Goal: Transaction & Acquisition: Purchase product/service

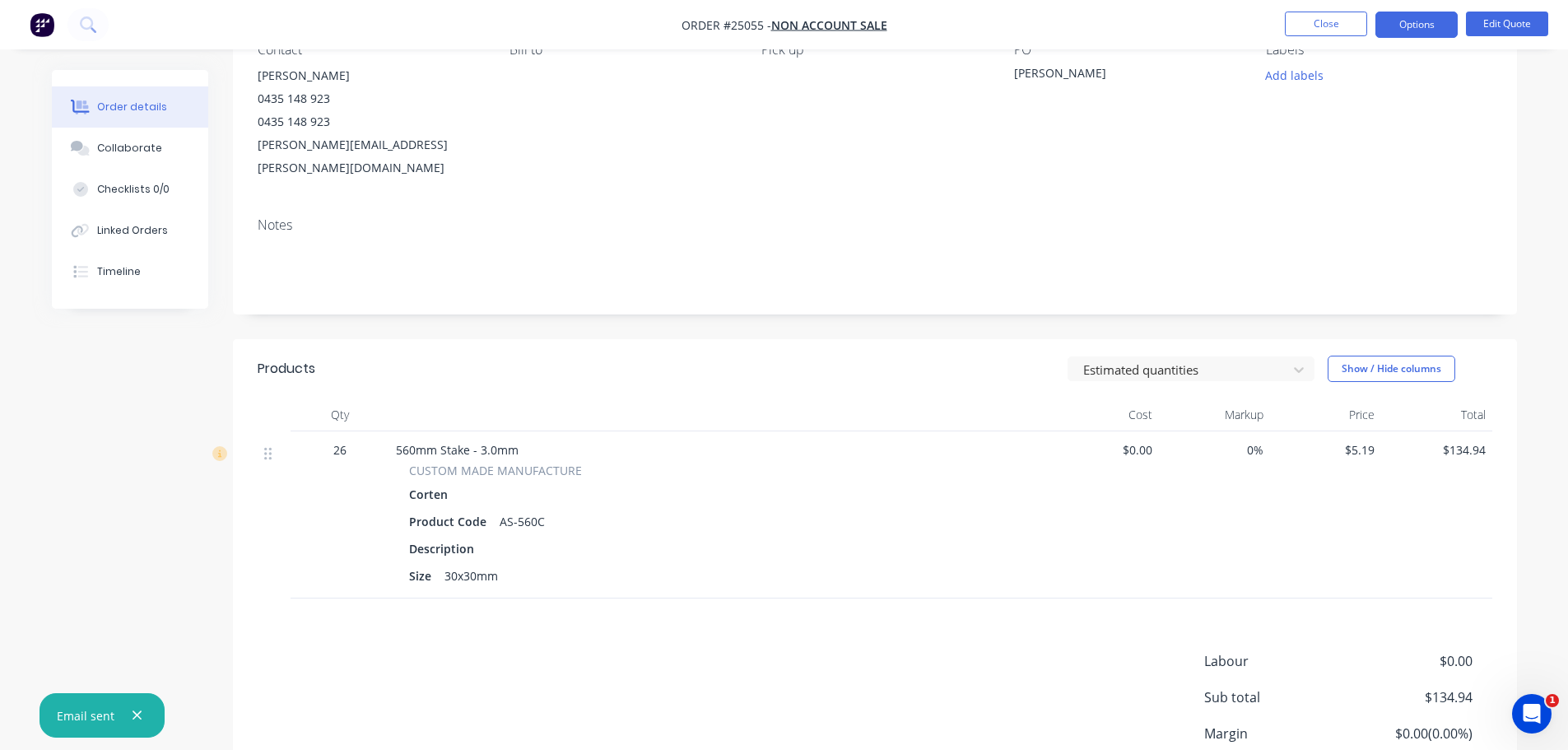
click at [1328, 23] on button "Close" at bounding box center [1325, 24] width 82 height 24
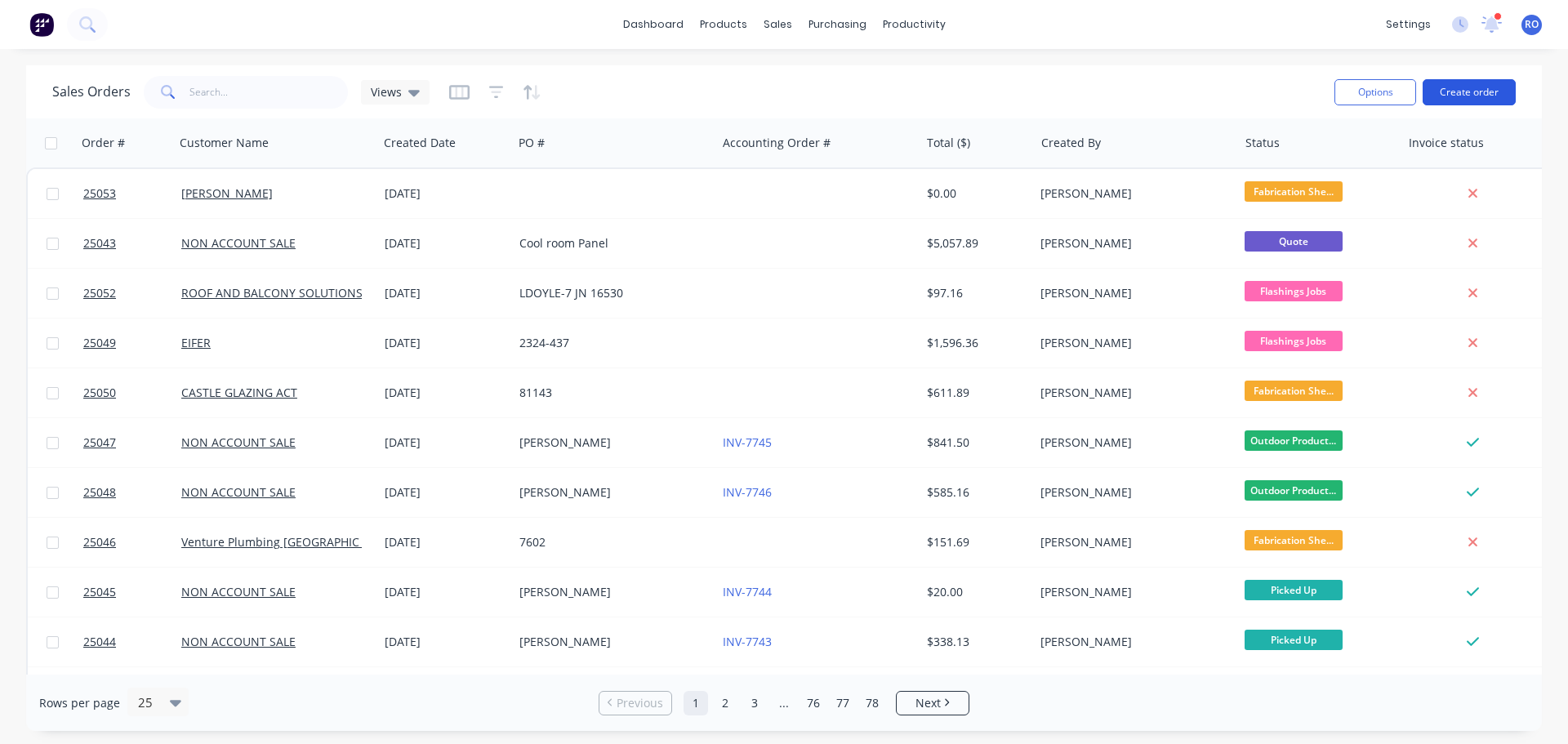
click at [1479, 93] on button "Create order" at bounding box center [1470, 93] width 94 height 26
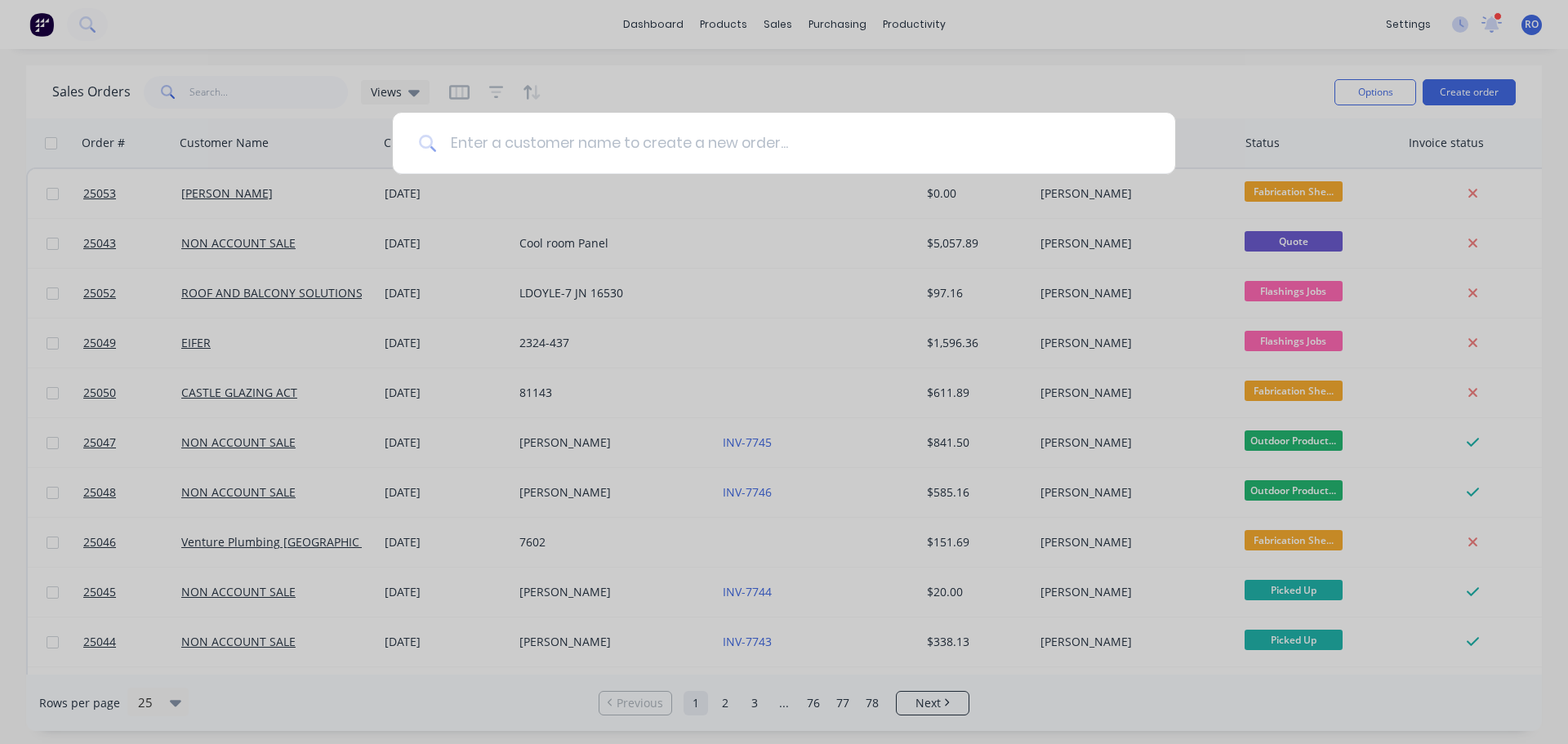
click at [569, 138] on input at bounding box center [793, 144] width 712 height 62
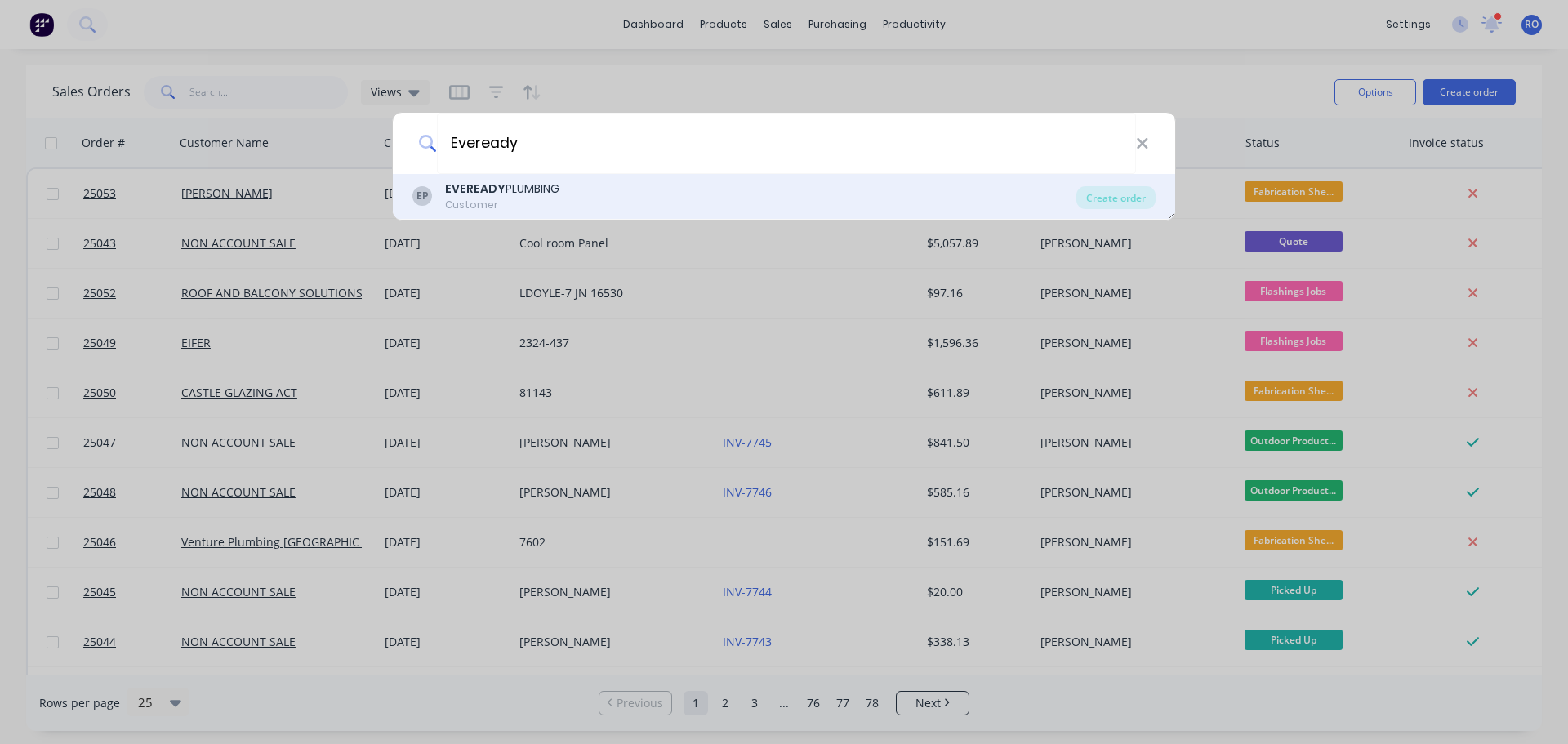
type input "Eveready"
click at [519, 184] on div "EVEREADY PLUMBING" at bounding box center [502, 189] width 114 height 17
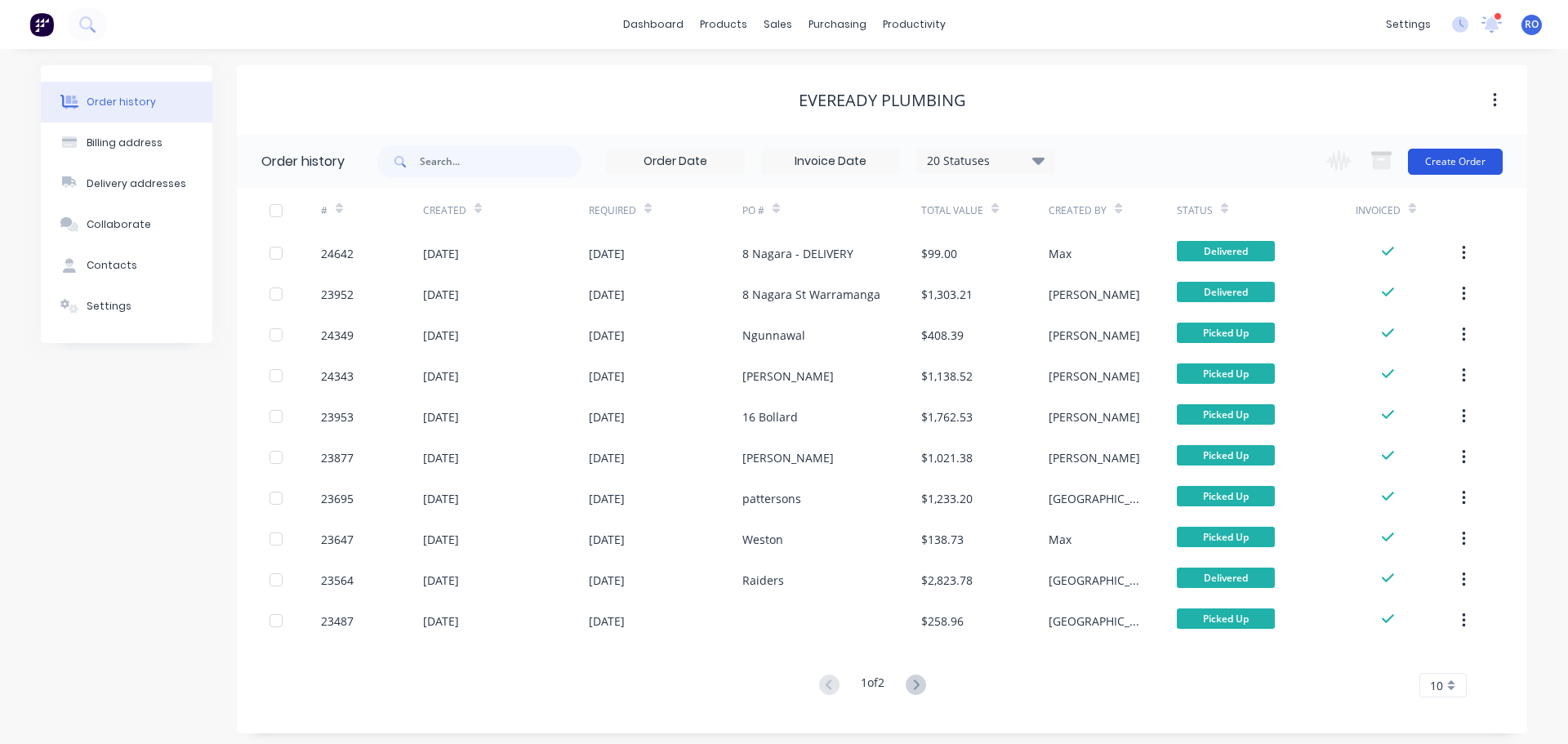
click at [1454, 161] on button "Create Order" at bounding box center [1455, 162] width 94 height 26
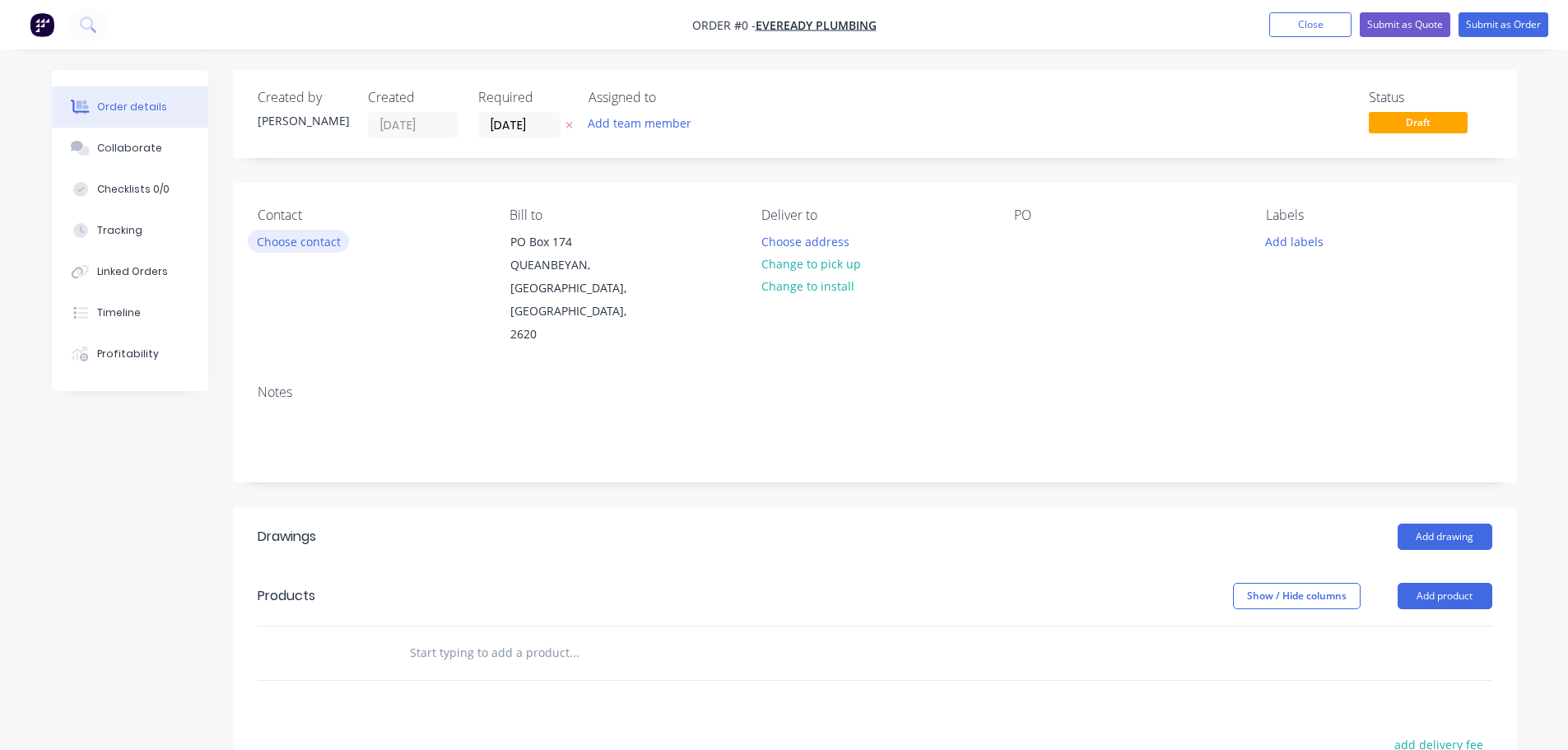
click at [318, 240] on button "Choose contact" at bounding box center [298, 241] width 101 height 23
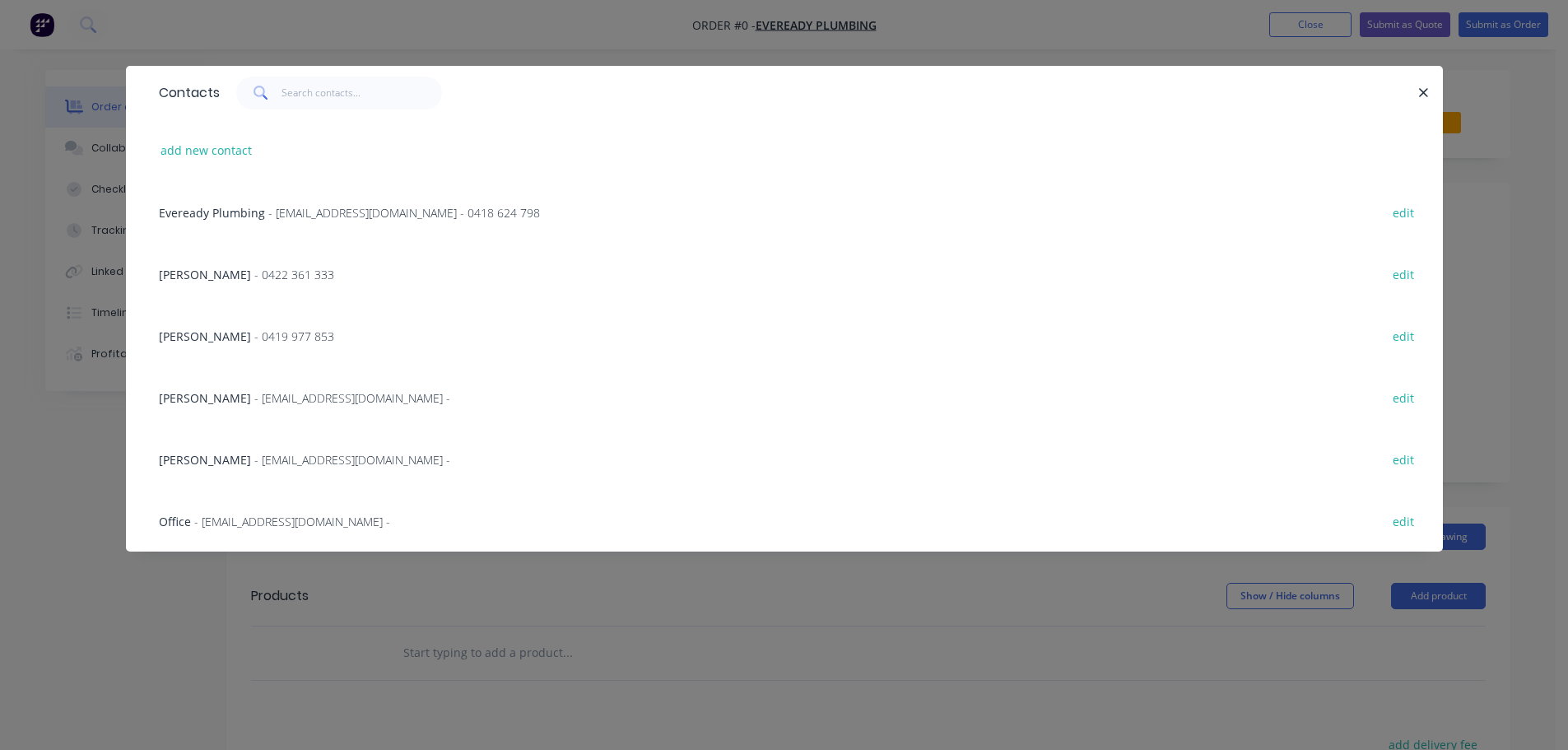
click at [254, 329] on span "- 0419 977 853" at bounding box center [294, 336] width 80 height 16
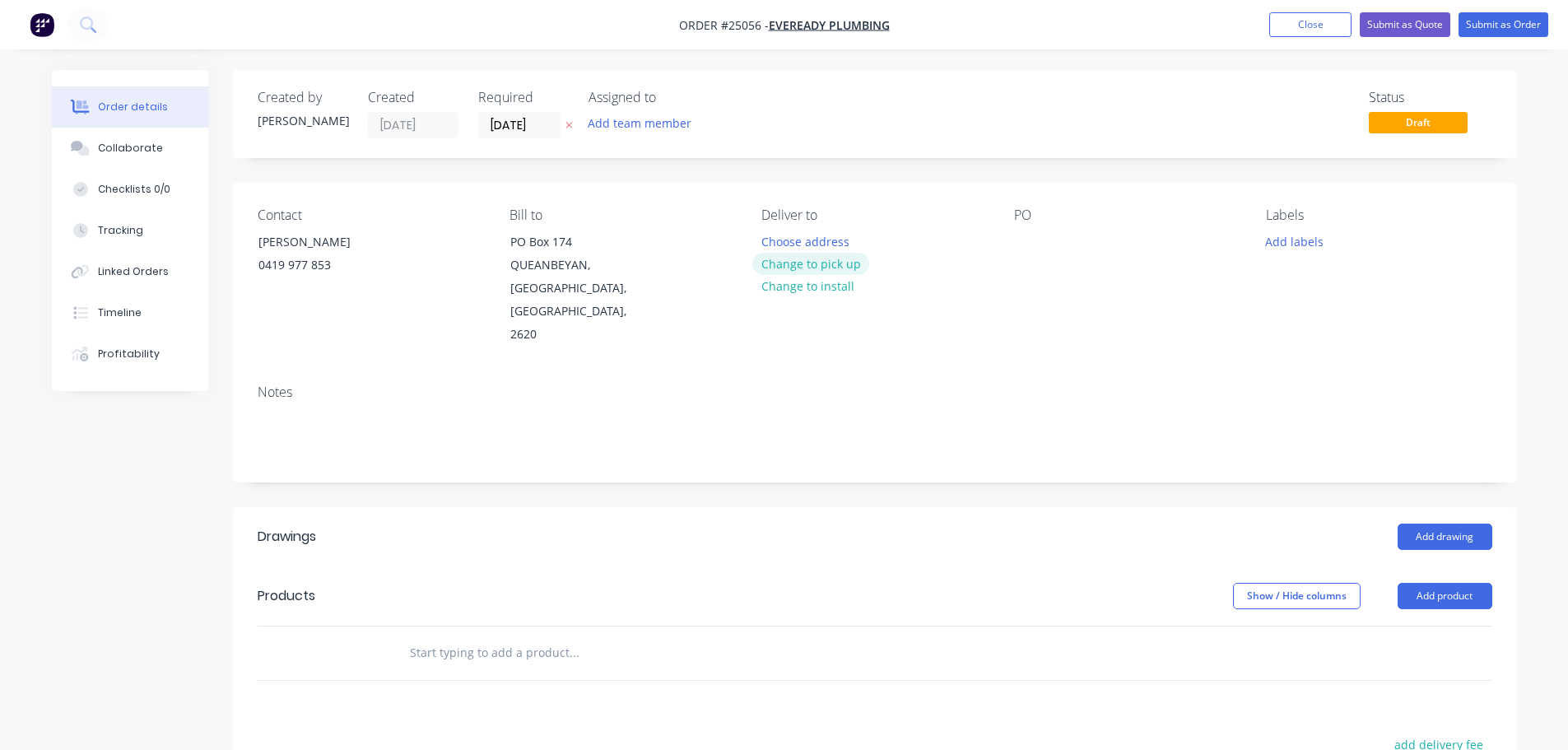
click at [833, 269] on button "Change to pick up" at bounding box center [810, 264] width 117 height 23
click at [1036, 242] on div at bounding box center [1027, 241] width 26 height 24
click at [1426, 582] on button "Add product" at bounding box center [1445, 595] width 94 height 26
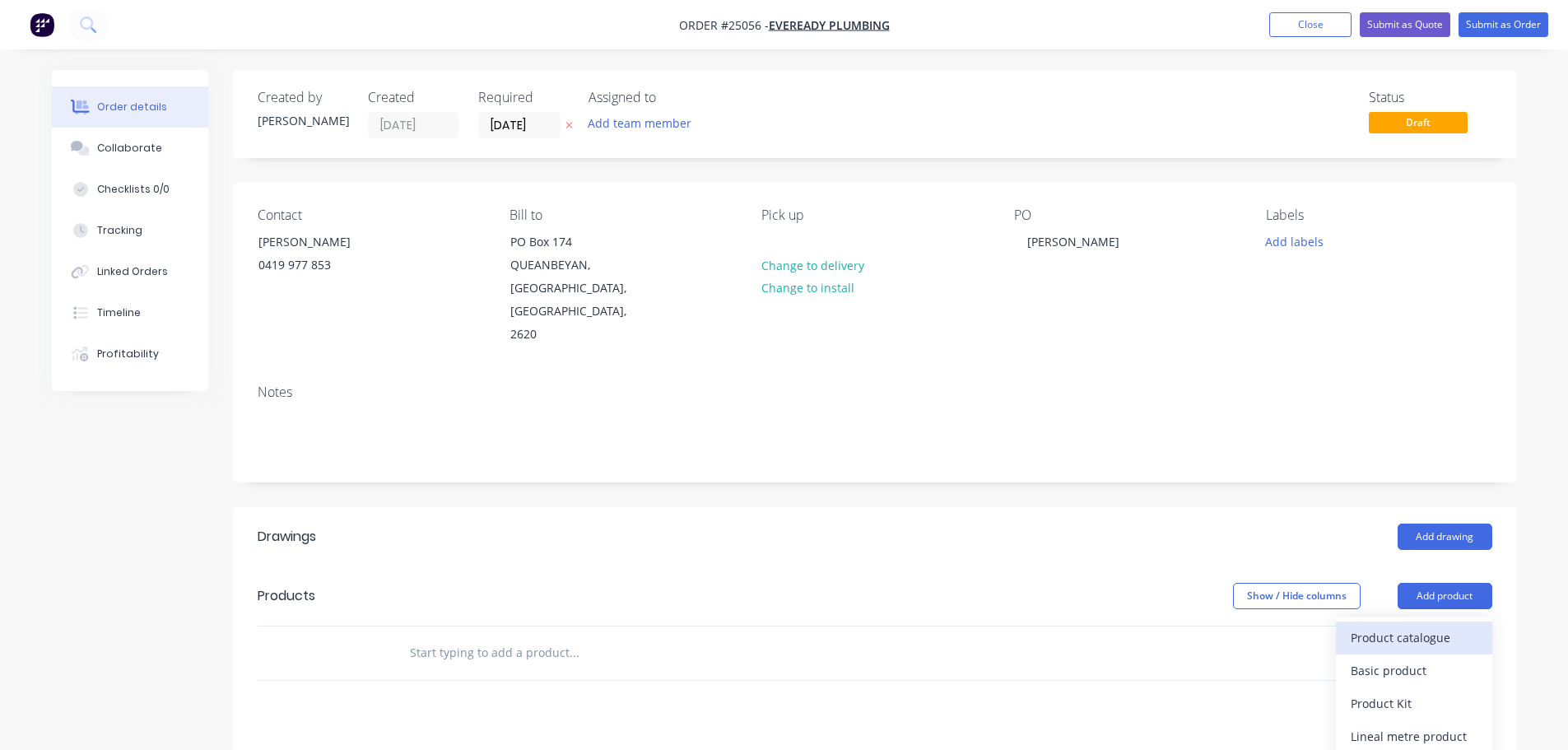
click at [1376, 626] on div "Product catalogue" at bounding box center [1413, 637] width 127 height 24
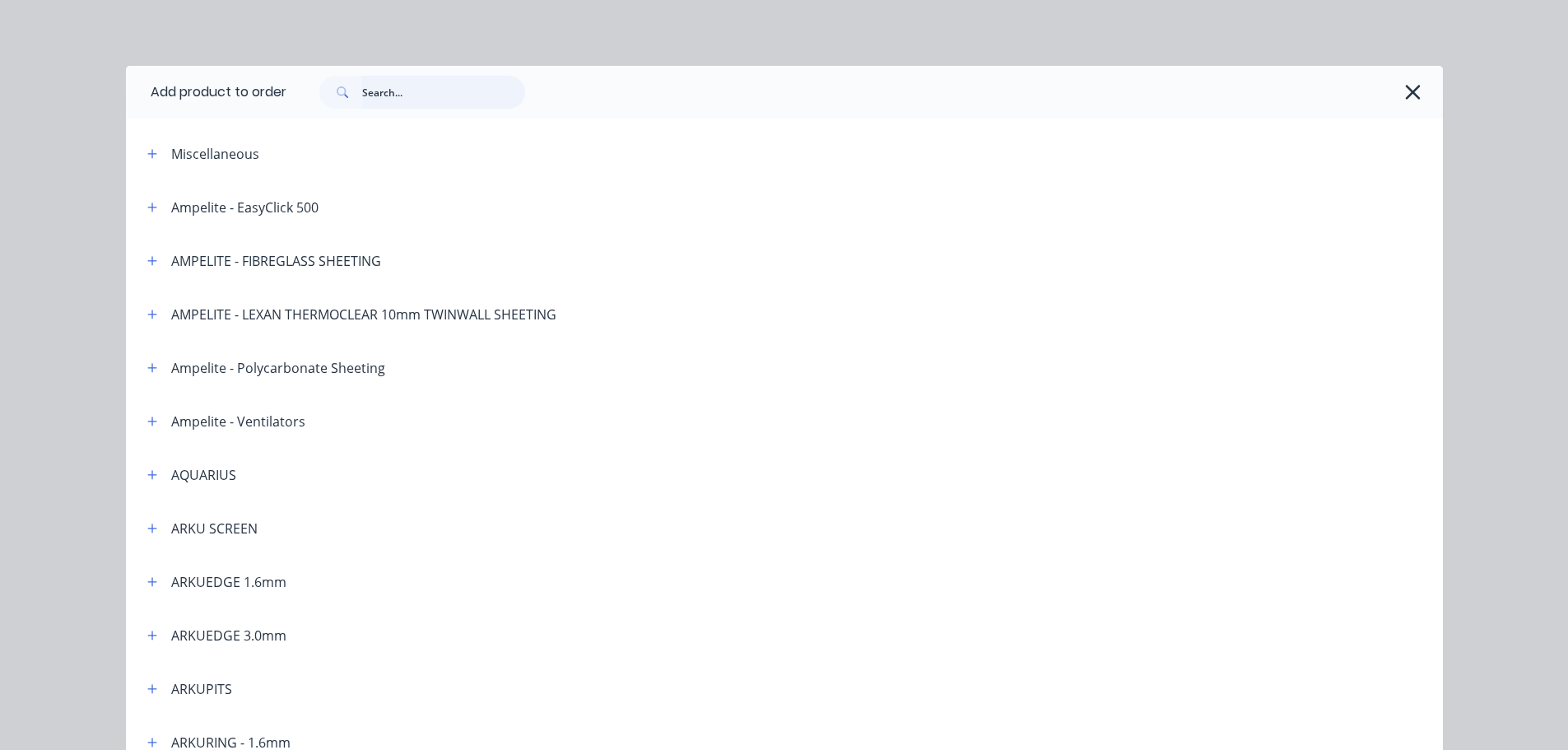
click at [377, 88] on input "text" at bounding box center [443, 91] width 163 height 33
drag, startPoint x: 394, startPoint y: 90, endPoint x: 332, endPoint y: 94, distance: 62.1
click at [332, 94] on div "90mm" at bounding box center [422, 91] width 205 height 33
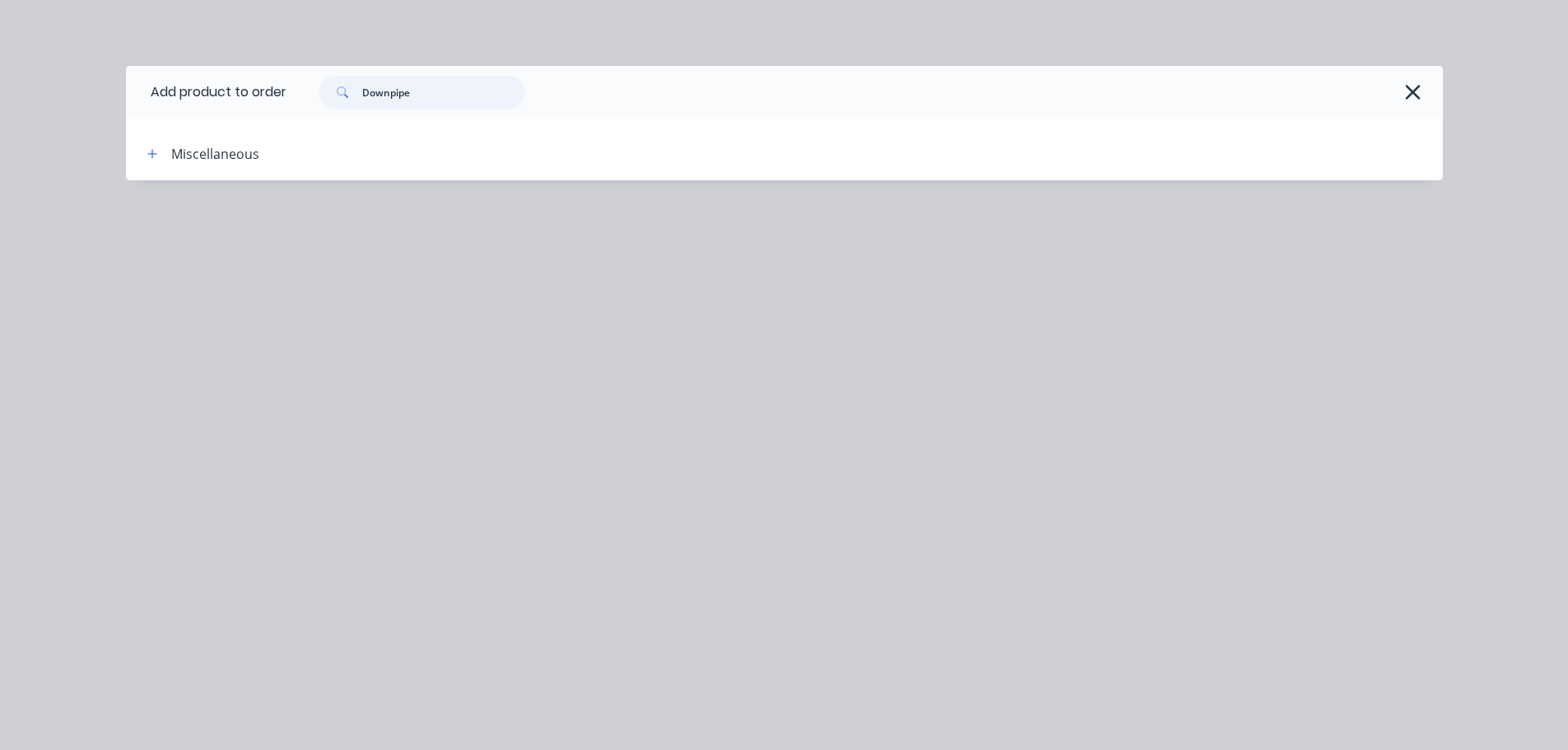
type input "Downpipe"
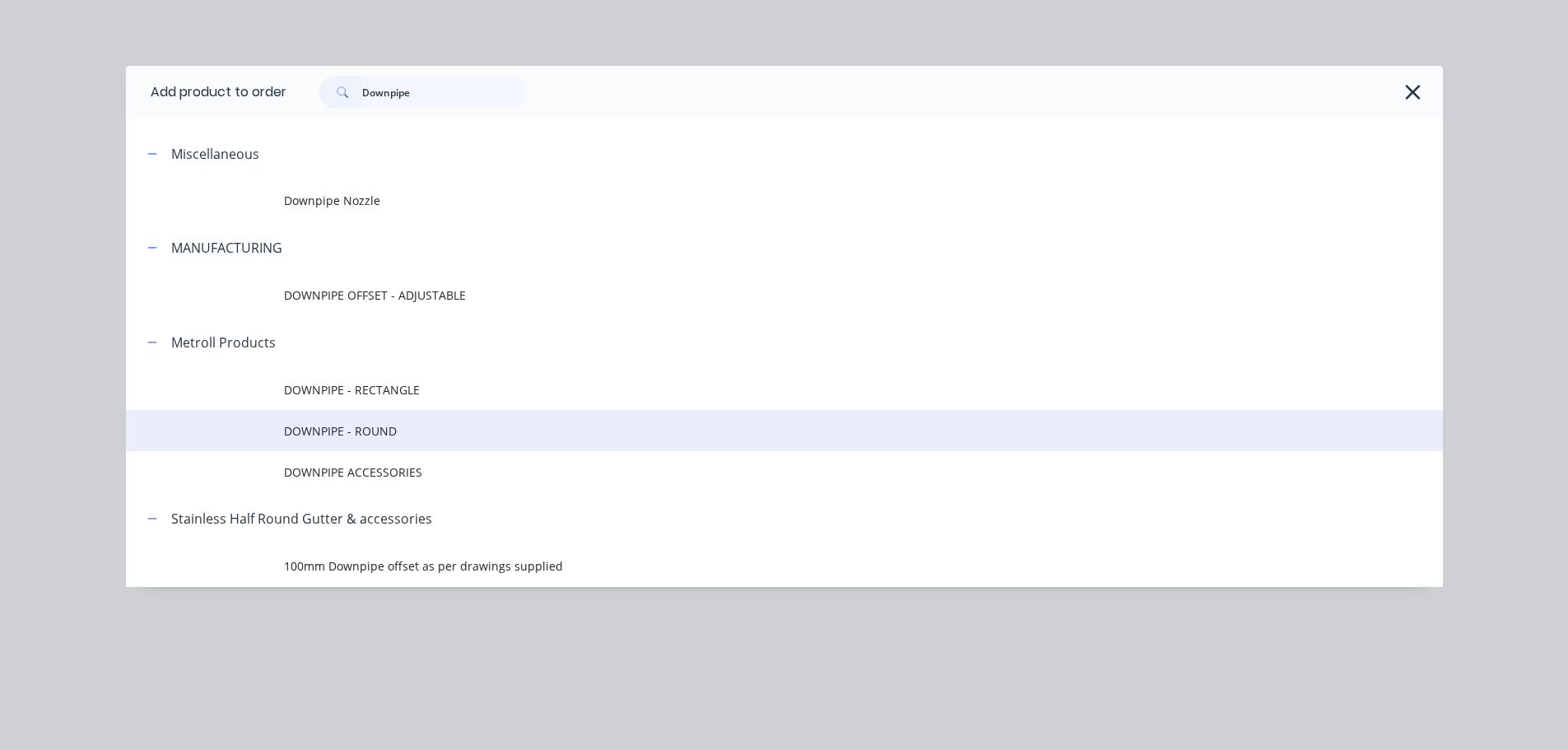
click at [371, 439] on span "DOWNPIPE - ROUND" at bounding box center [746, 431] width 926 height 17
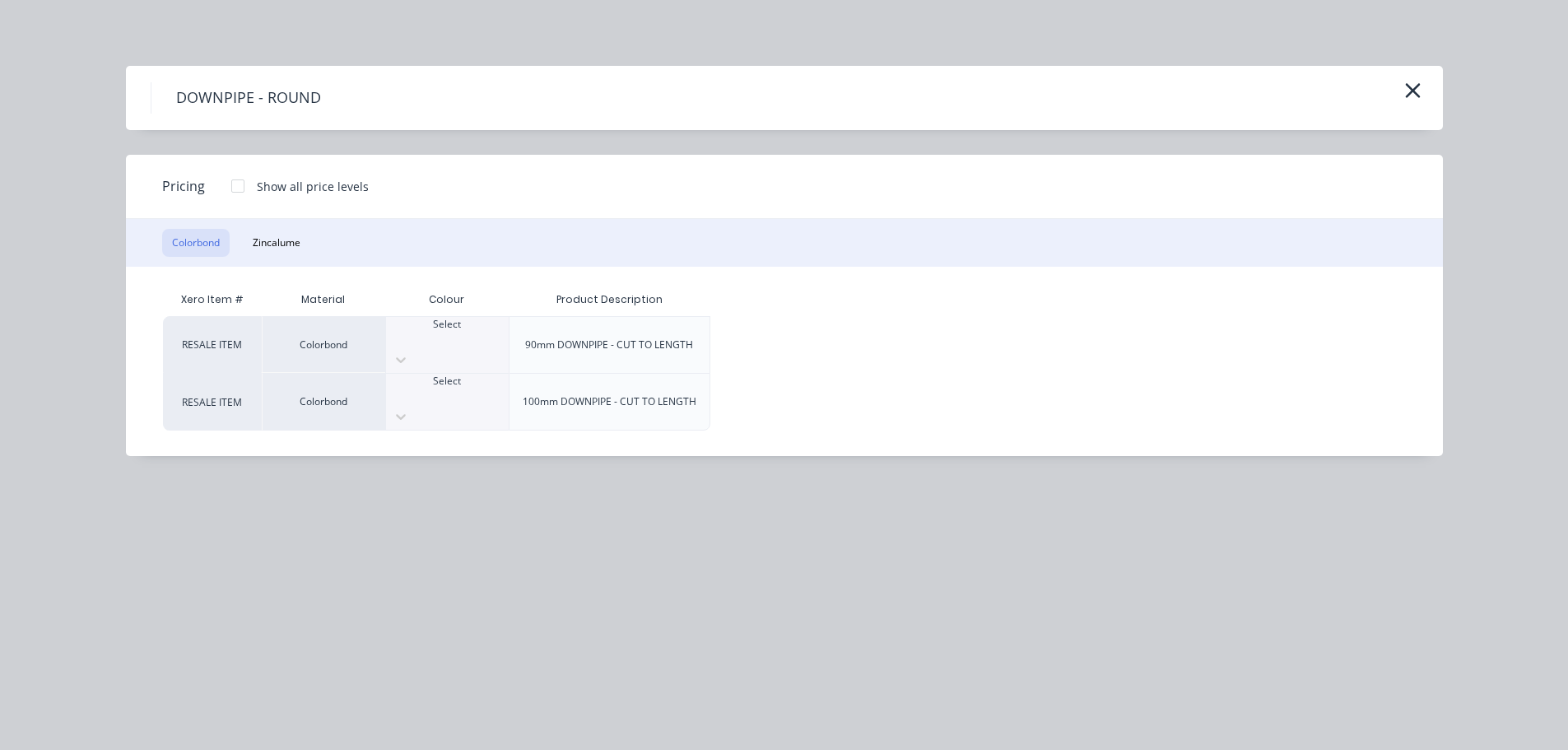
click at [472, 339] on div "Select" at bounding box center [448, 331] width 122 height 29
click at [234, 180] on div at bounding box center [237, 186] width 33 height 33
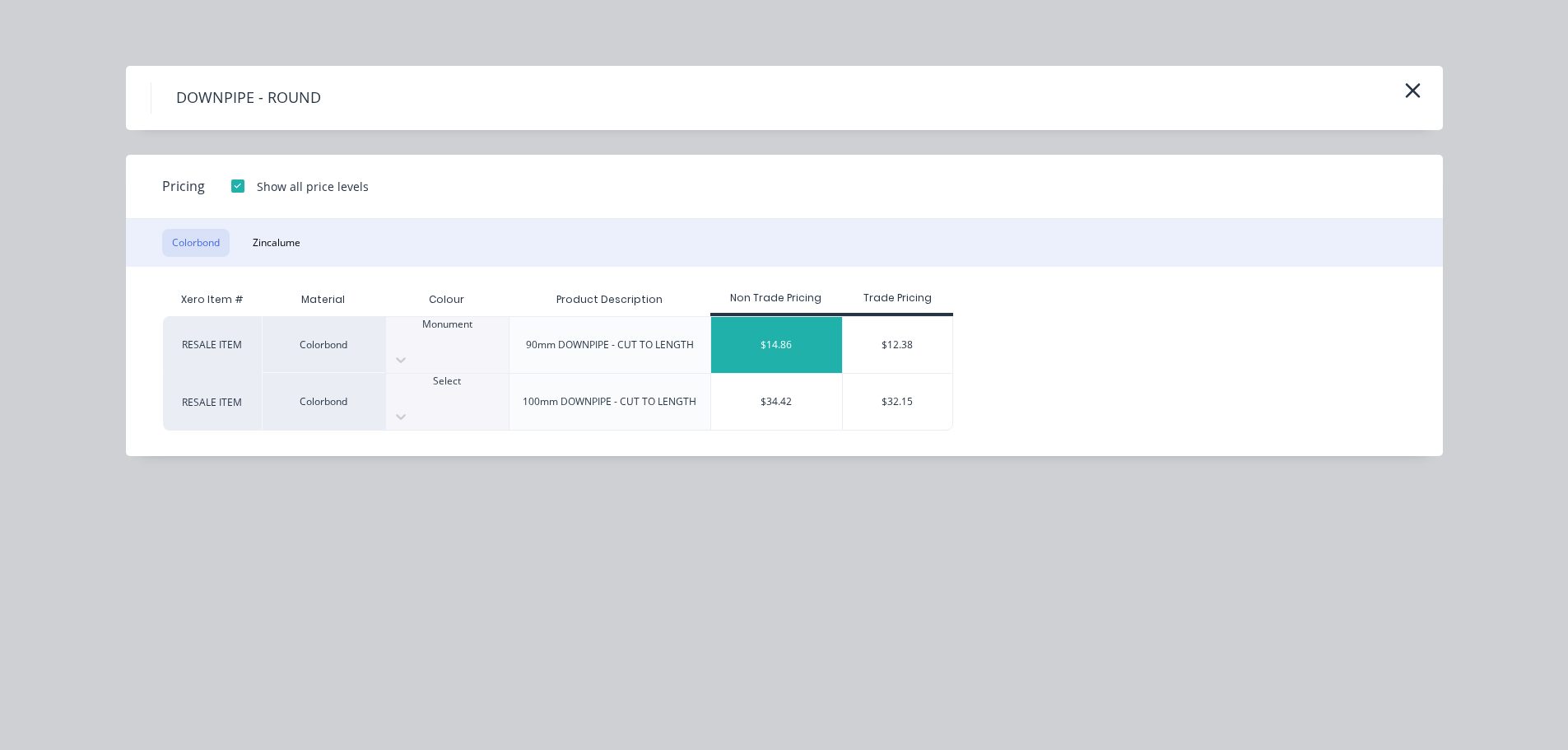
click at [781, 334] on div "$14.86" at bounding box center [777, 344] width 132 height 56
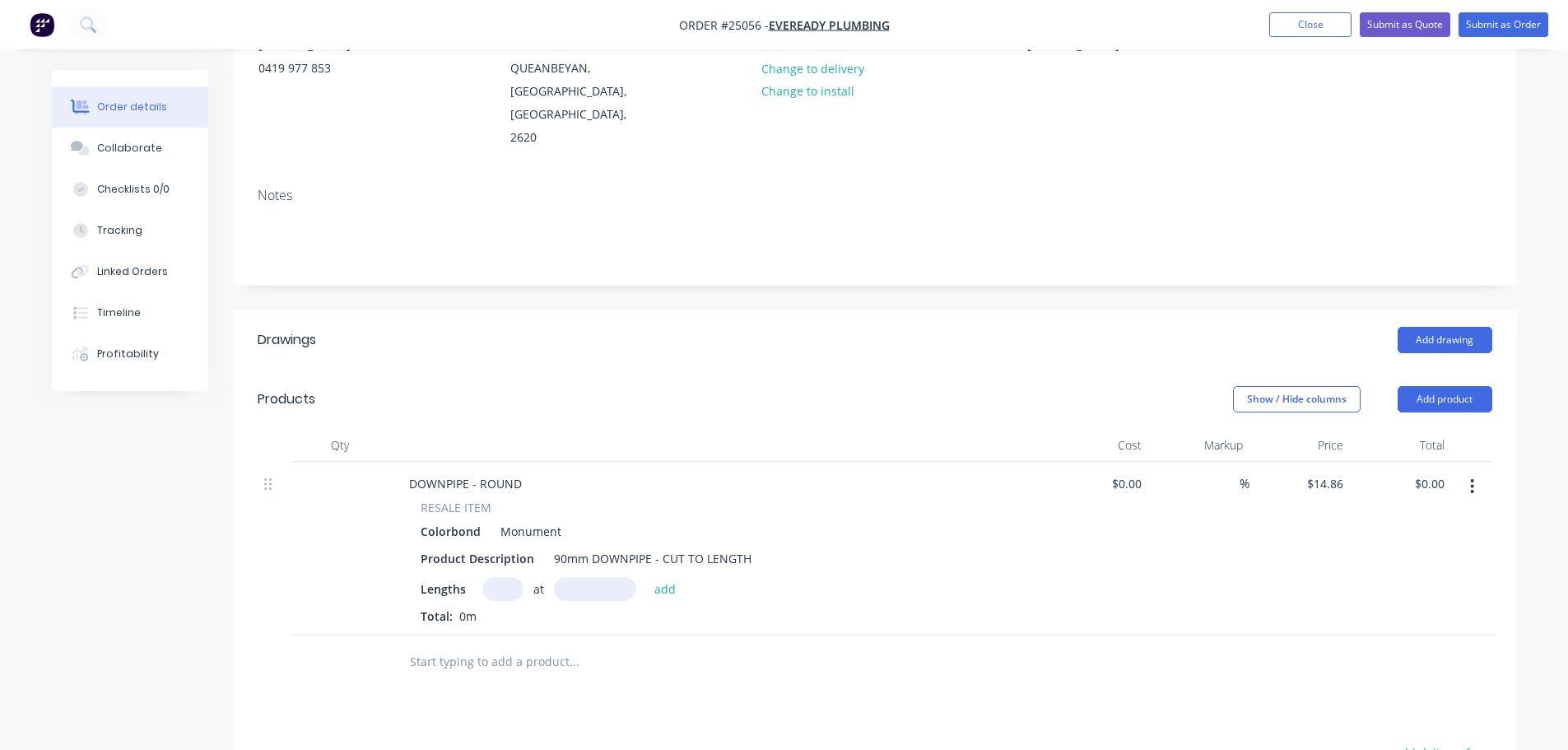
scroll to position [247, 0]
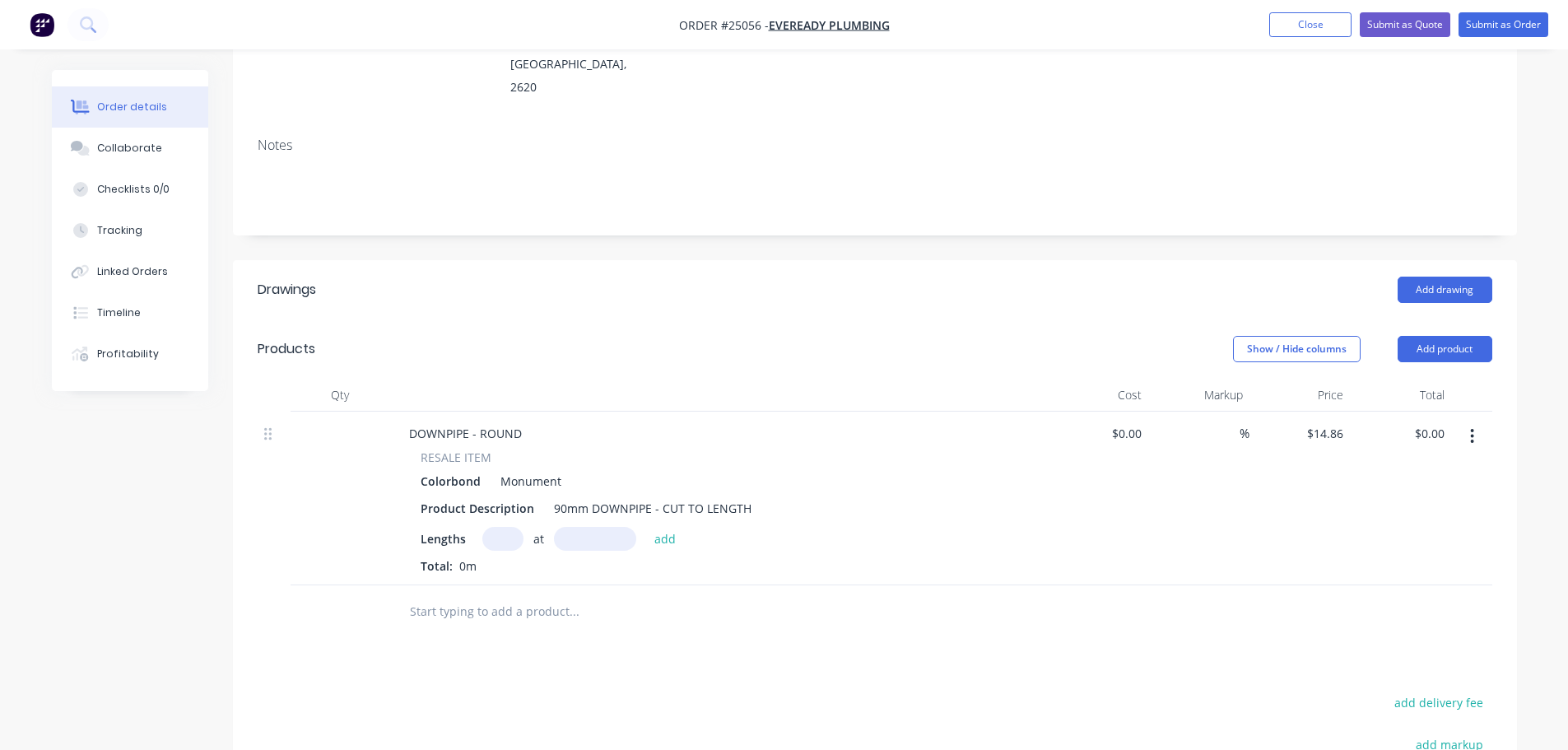
click at [504, 527] on input "text" at bounding box center [503, 538] width 41 height 24
type input "7"
type input "2400"
click at [646, 527] on button "add" at bounding box center [665, 538] width 39 height 23
type input "$249.65"
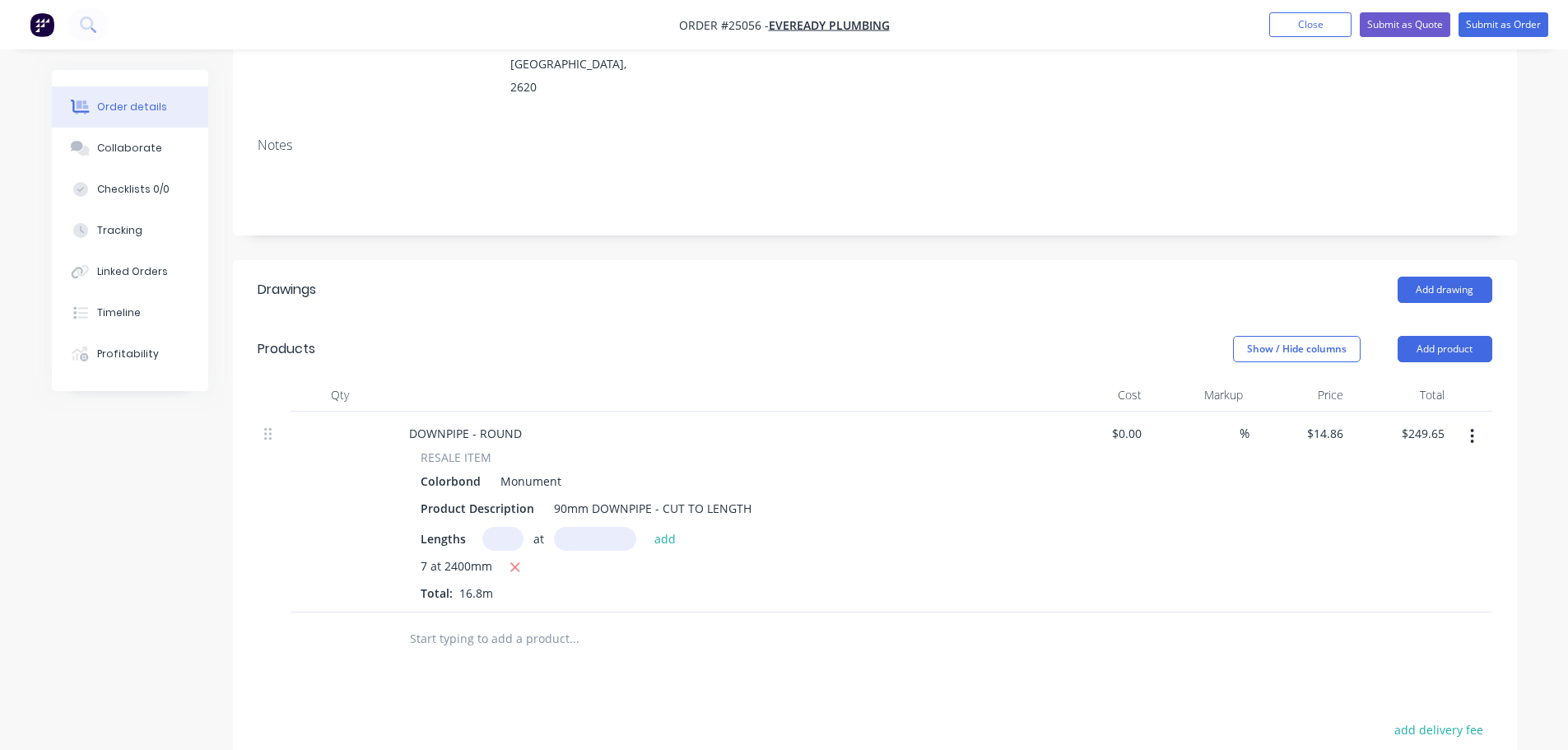
click at [510, 527] on input "text" at bounding box center [503, 538] width 41 height 24
type input "9"
type input "1800"
click at [646, 527] on button "add" at bounding box center [665, 538] width 39 height 23
type input "$490.38"
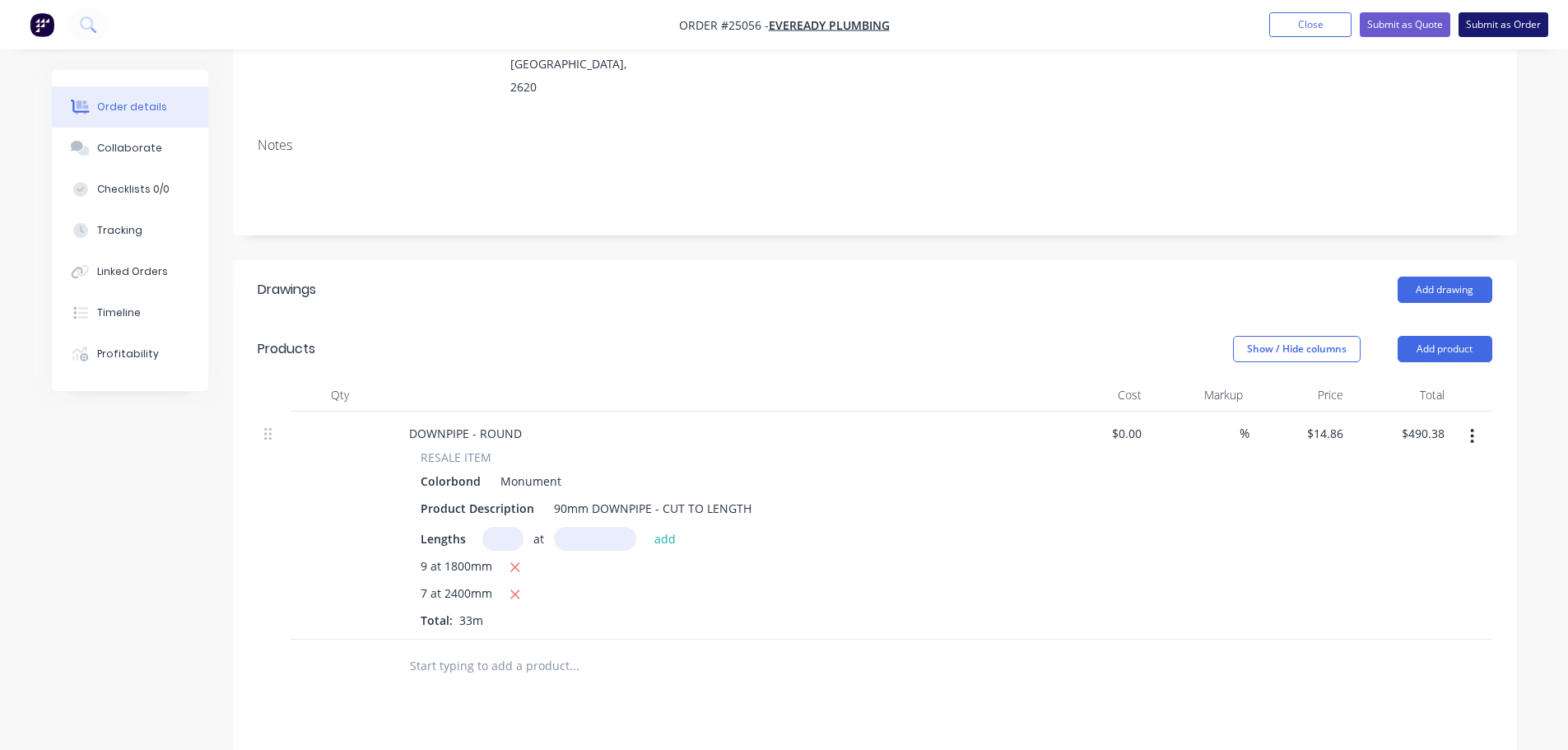
click at [1494, 23] on button "Submit as Order" at bounding box center [1503, 24] width 90 height 24
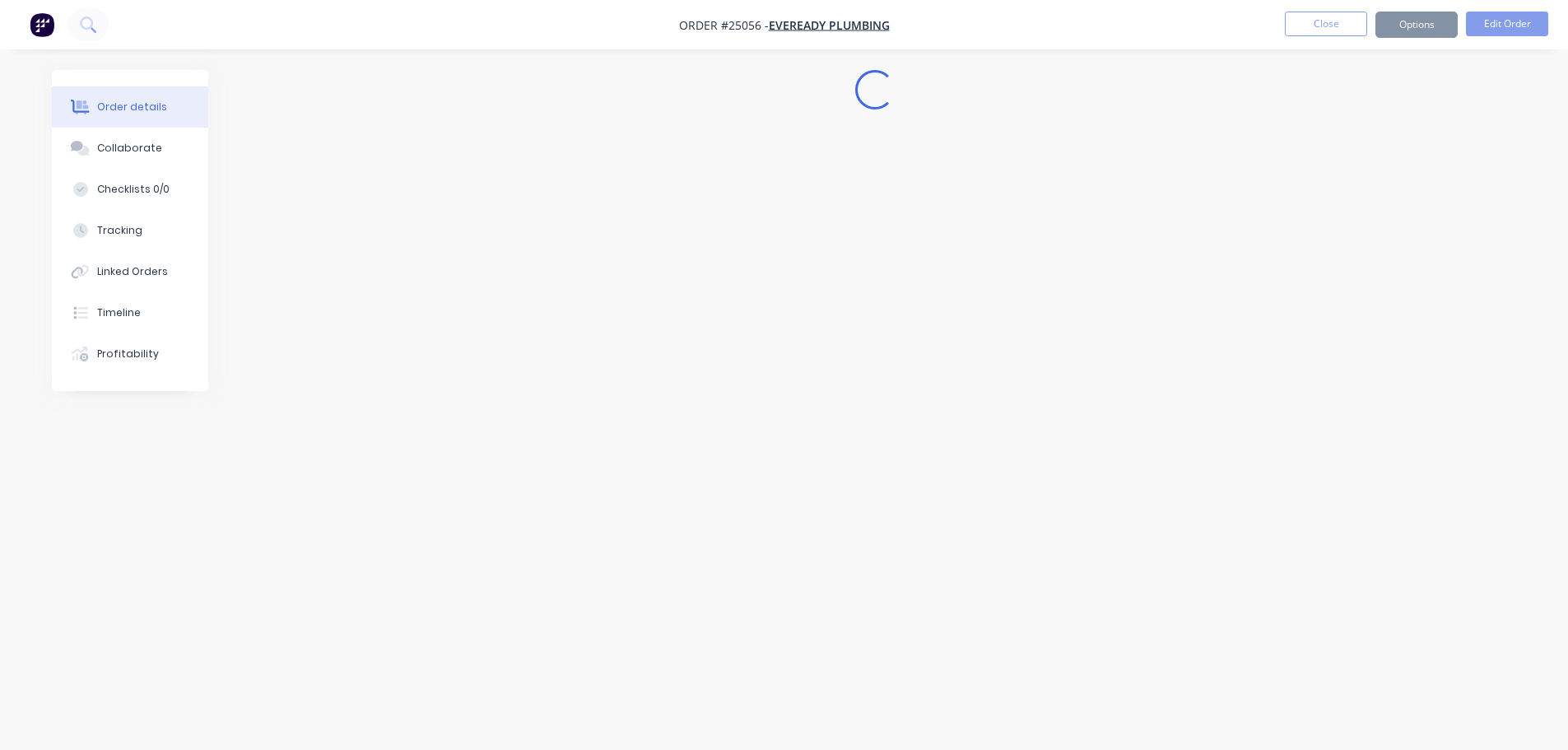
scroll to position [0, 0]
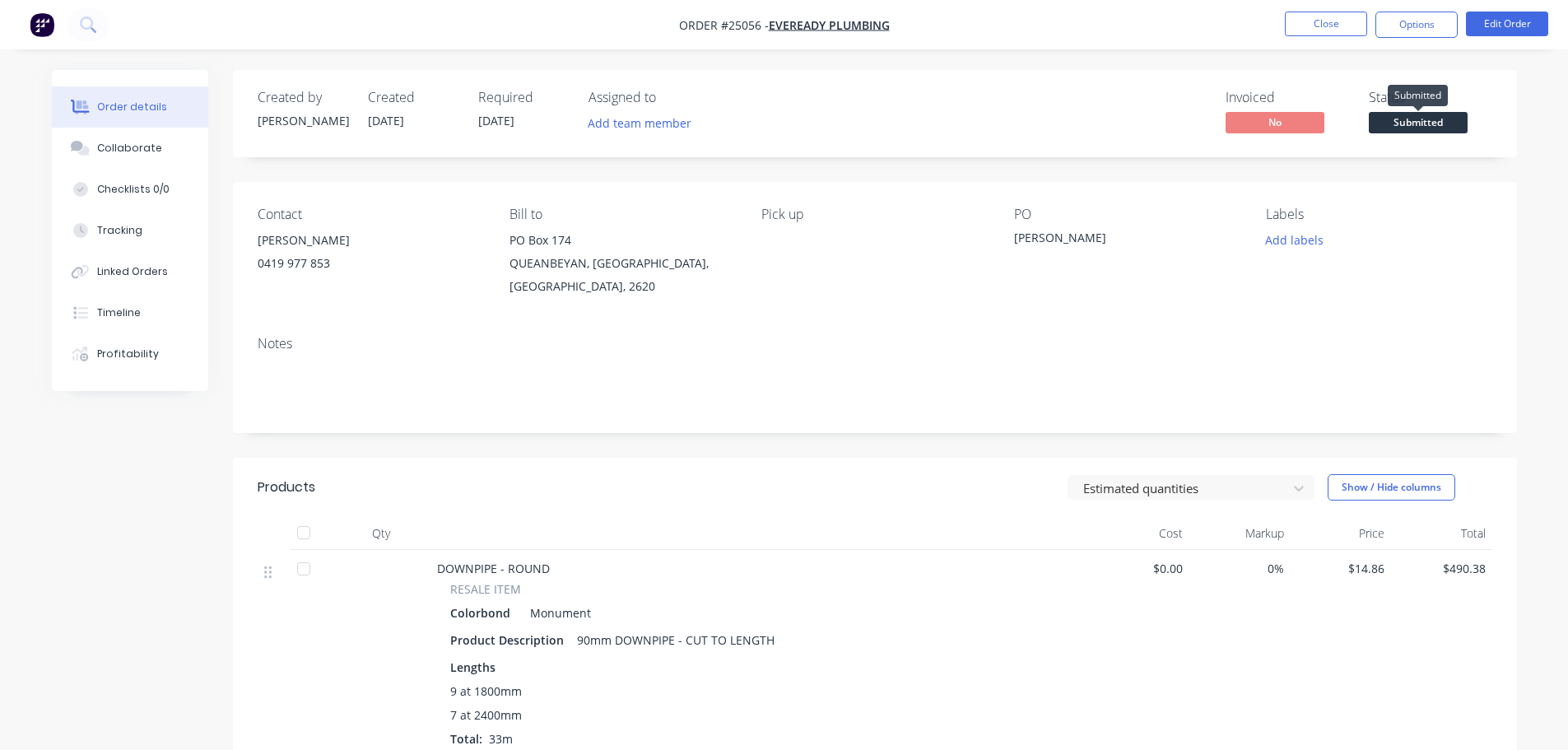
click at [1411, 127] on span "Submitted" at bounding box center [1418, 122] width 99 height 21
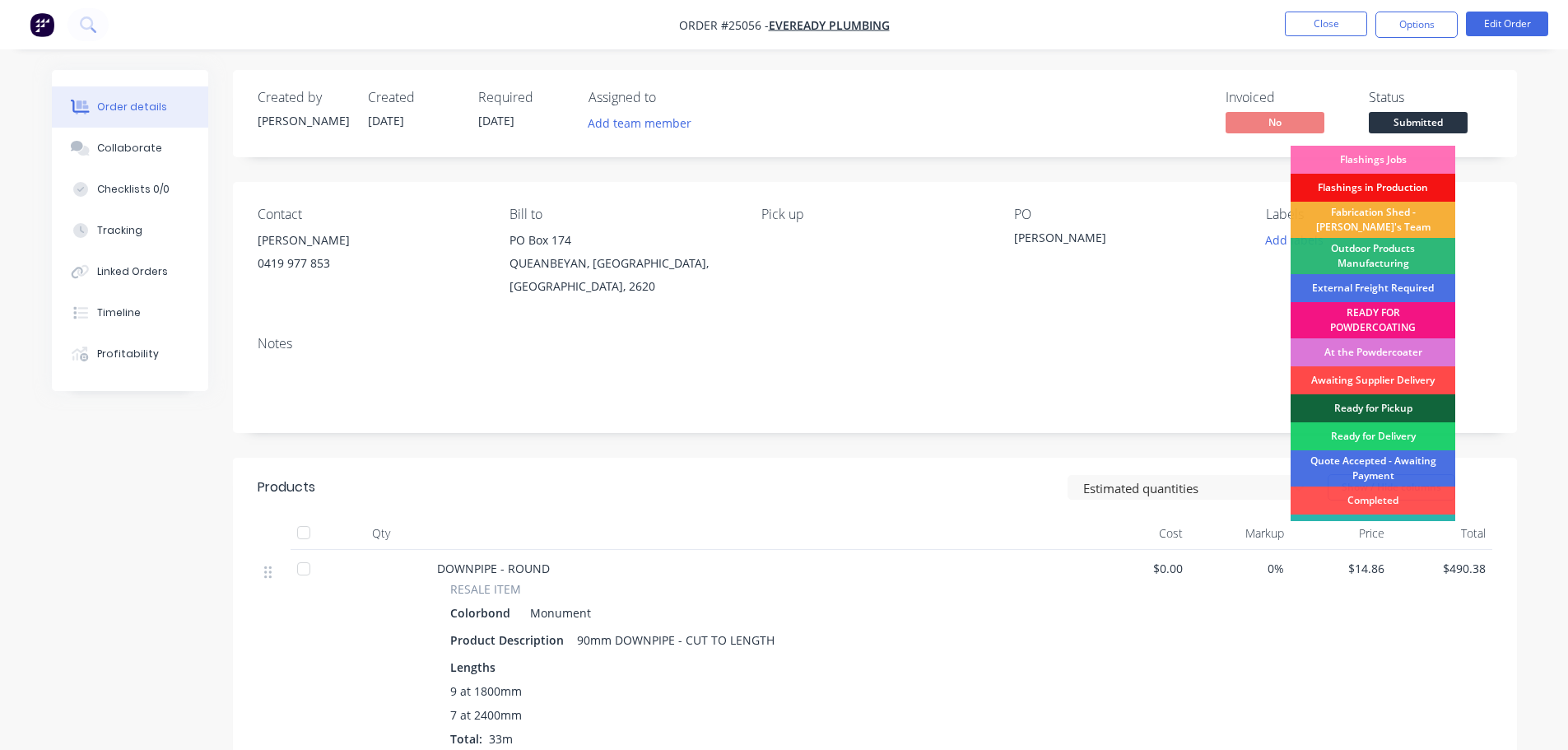
click at [1377, 381] on div "Awaiting Supplier Delivery" at bounding box center [1373, 381] width 165 height 28
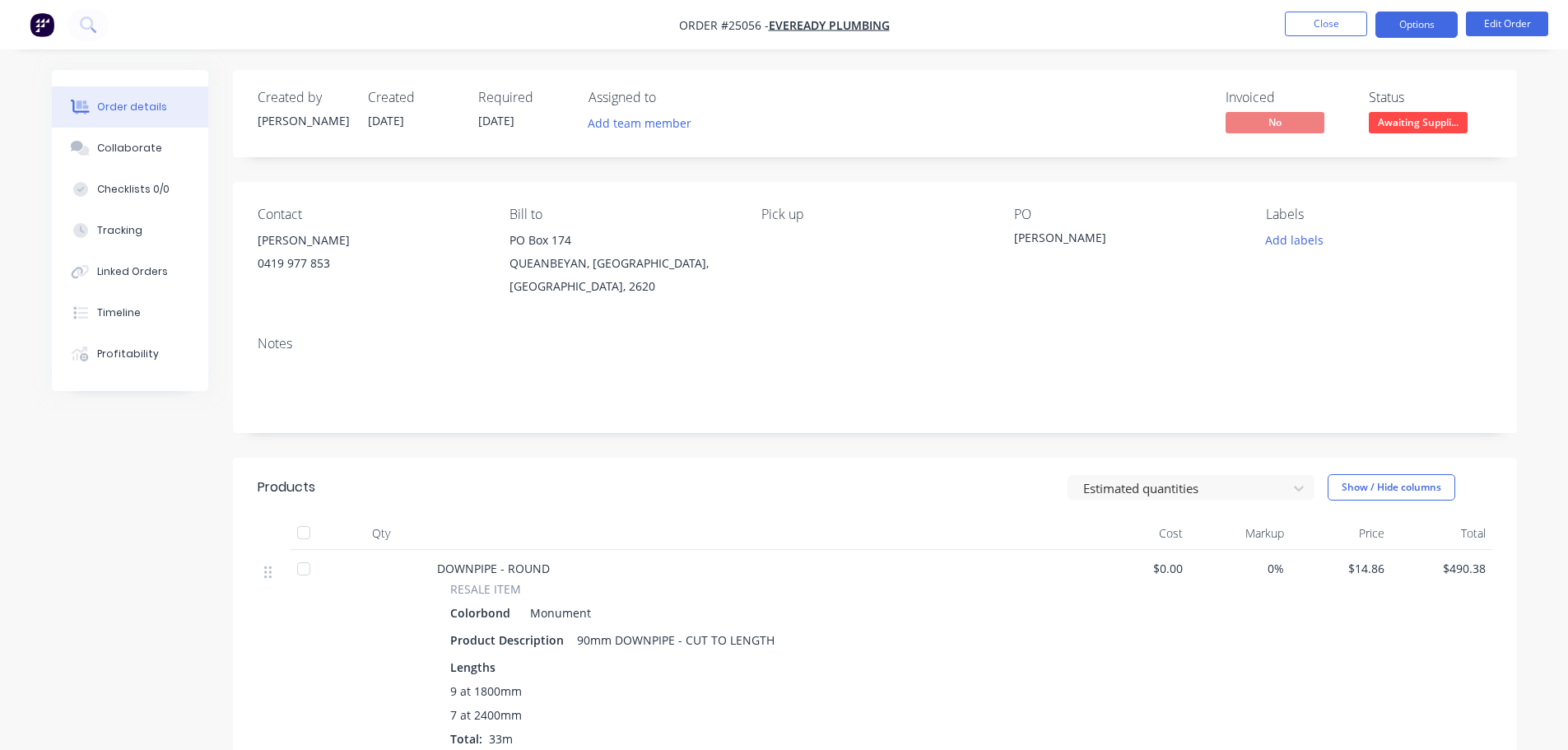
click at [1396, 26] on button "Options" at bounding box center [1416, 24] width 82 height 26
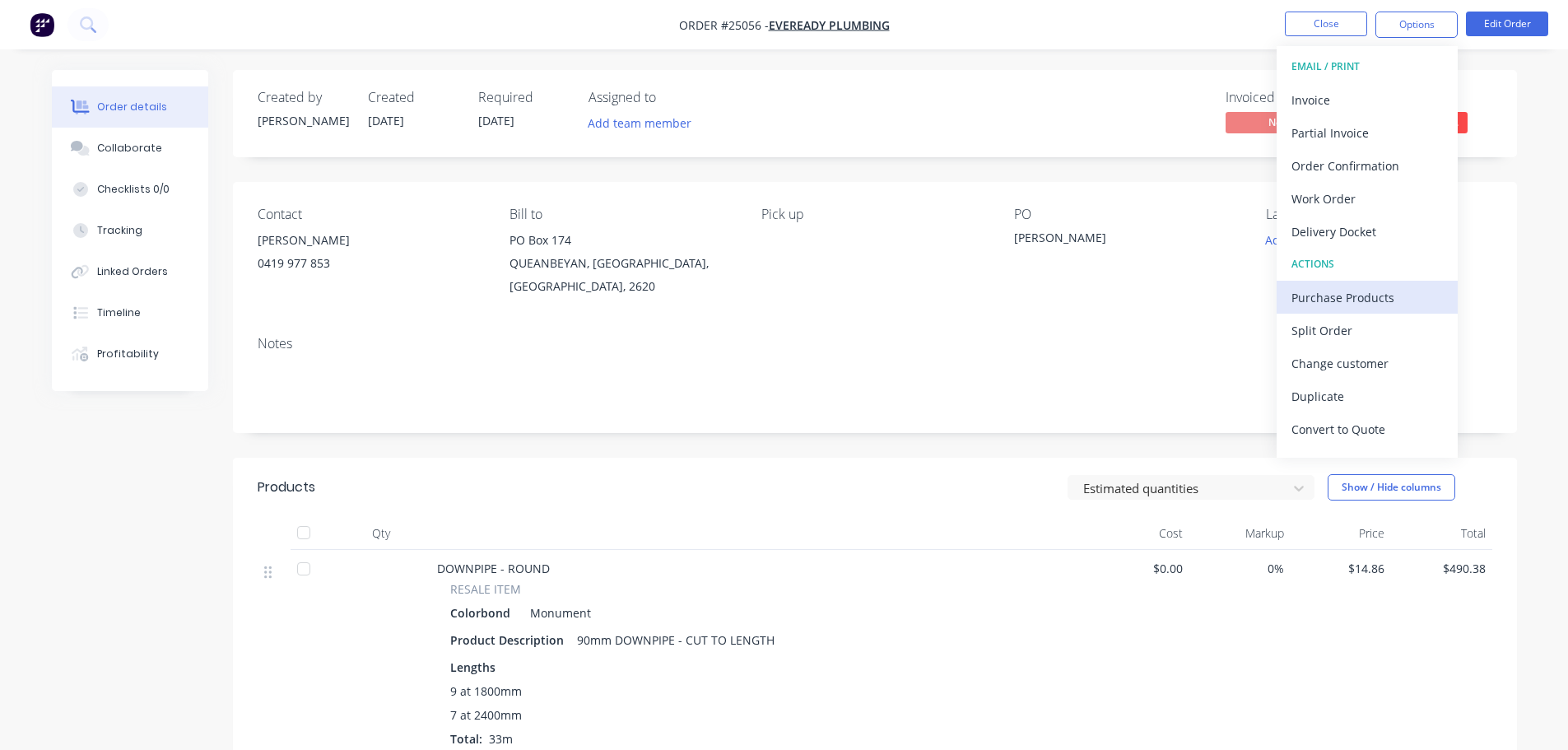
click at [1350, 302] on div "Purchase Products" at bounding box center [1366, 297] width 152 height 24
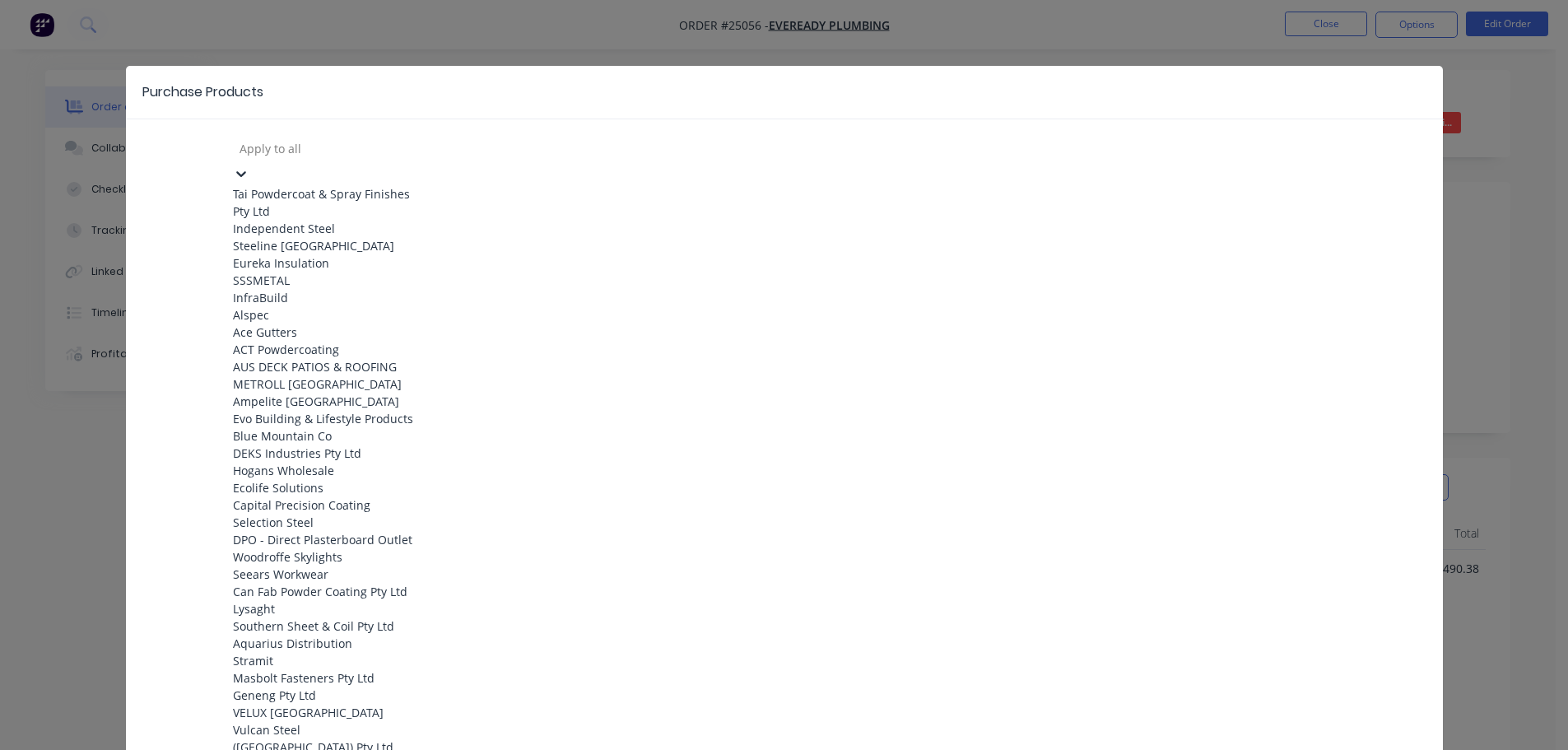
click at [348, 149] on div at bounding box center [356, 149] width 237 height 21
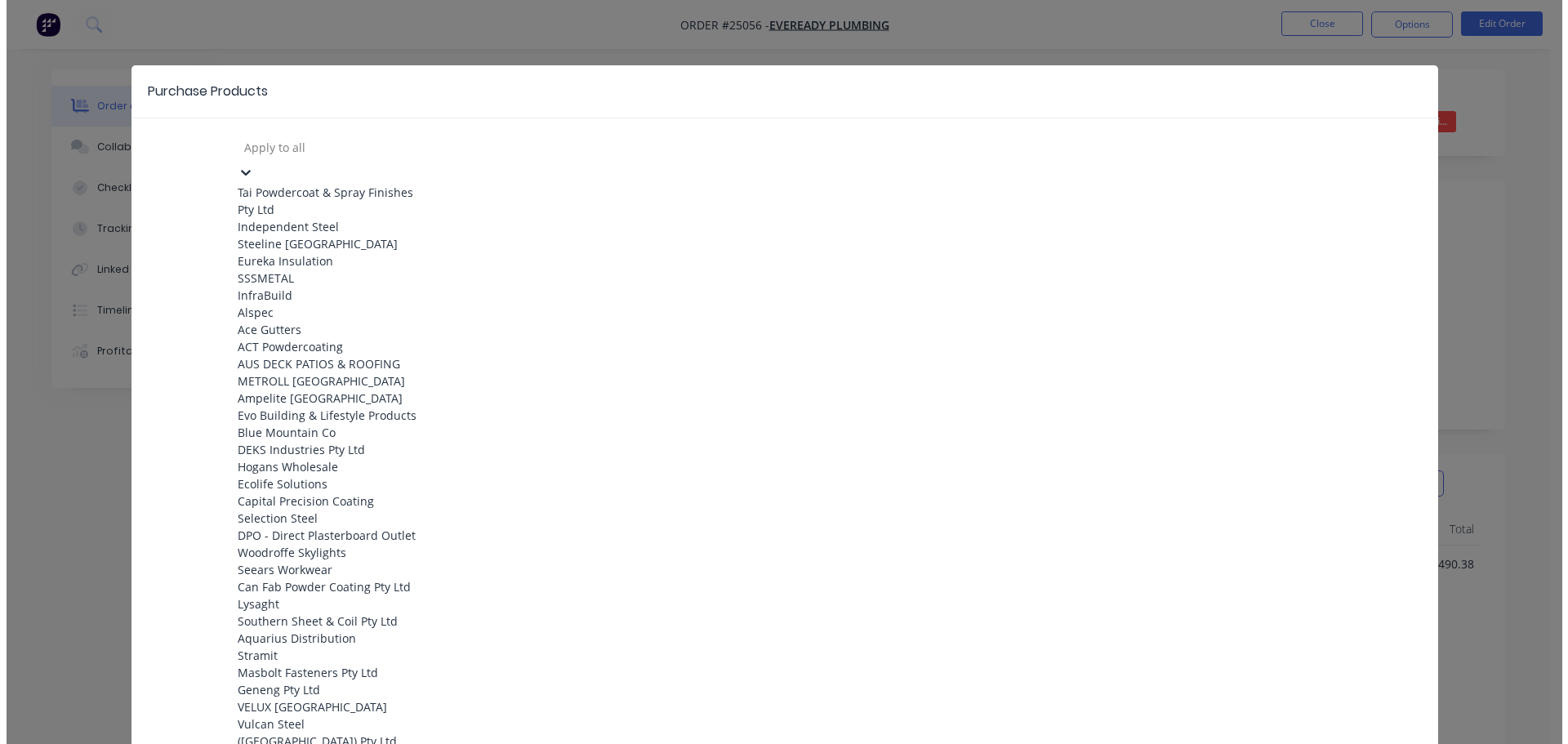
scroll to position [245, 0]
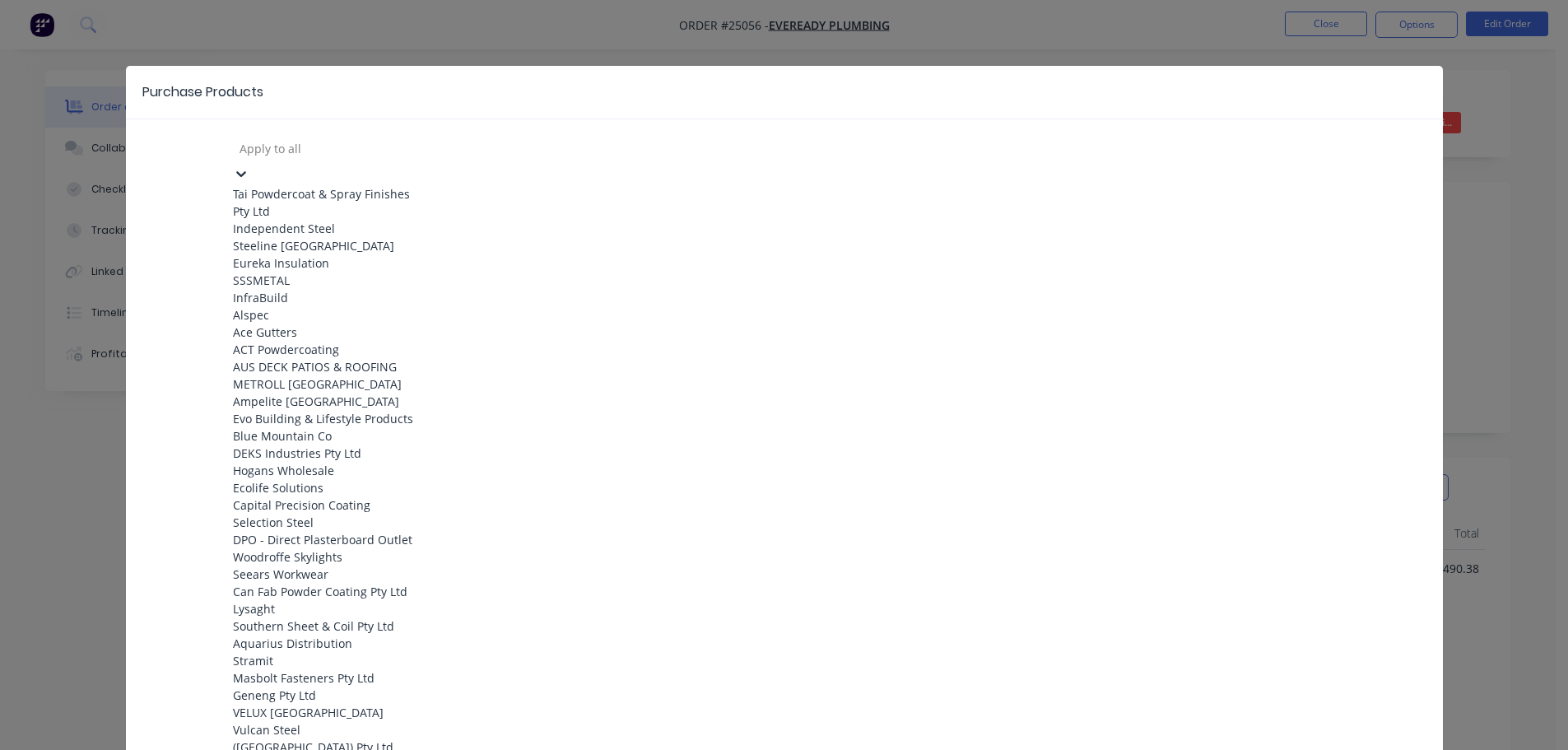
click at [322, 375] on div "METROLL [GEOGRAPHIC_DATA]" at bounding box center [323, 383] width 181 height 17
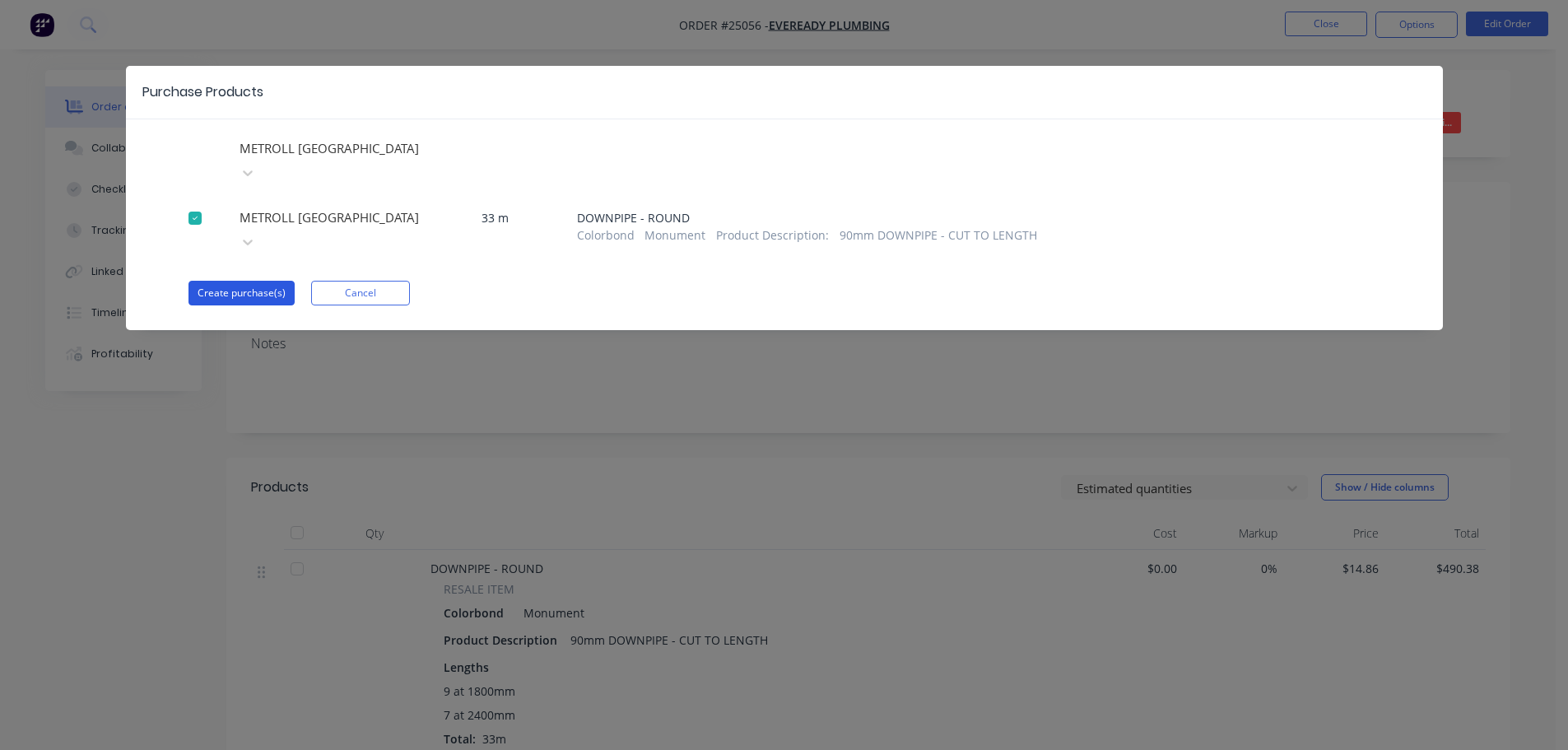
click at [260, 281] on button "Create purchase(s)" at bounding box center [241, 293] width 106 height 24
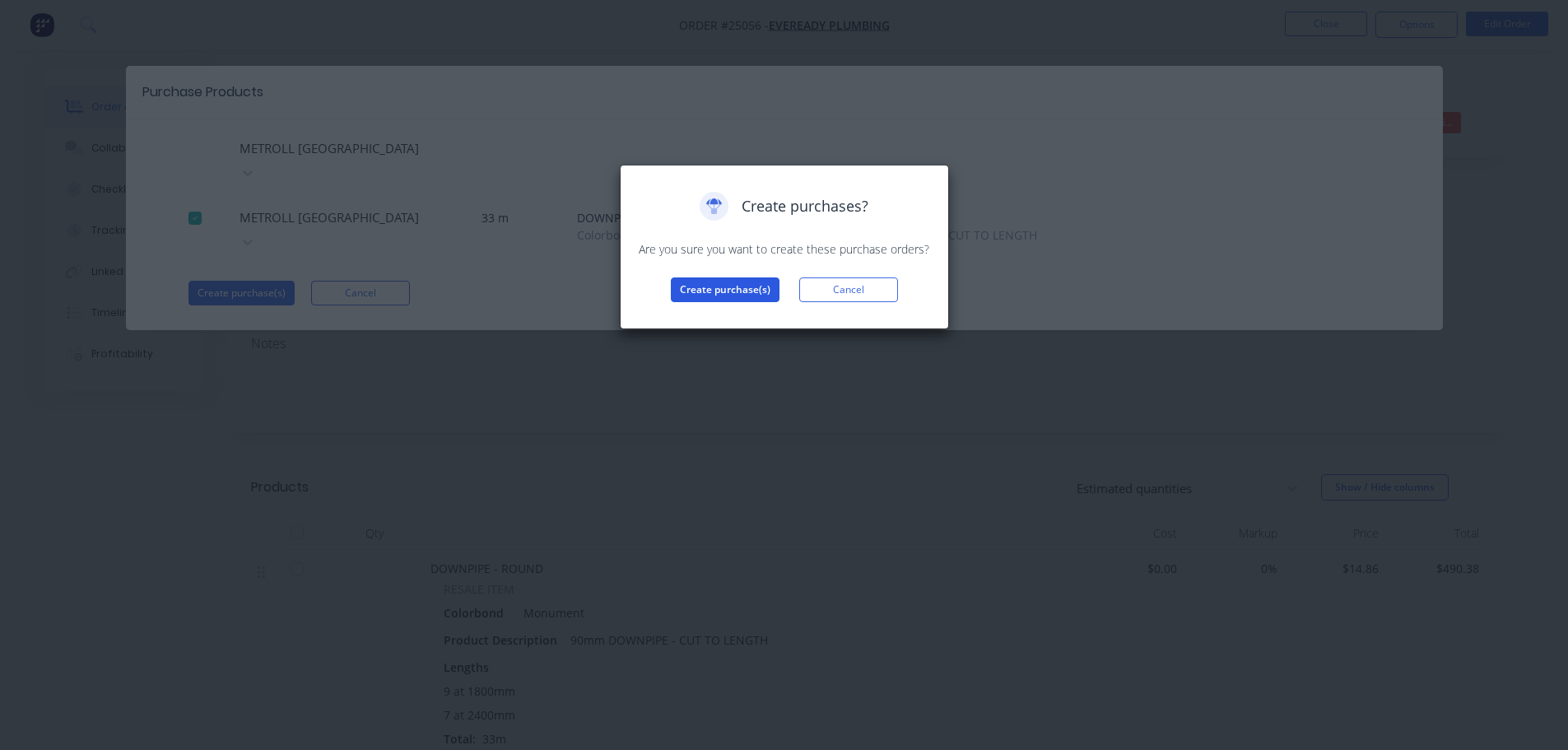
click at [698, 295] on button "Create purchase(s)" at bounding box center [725, 289] width 108 height 24
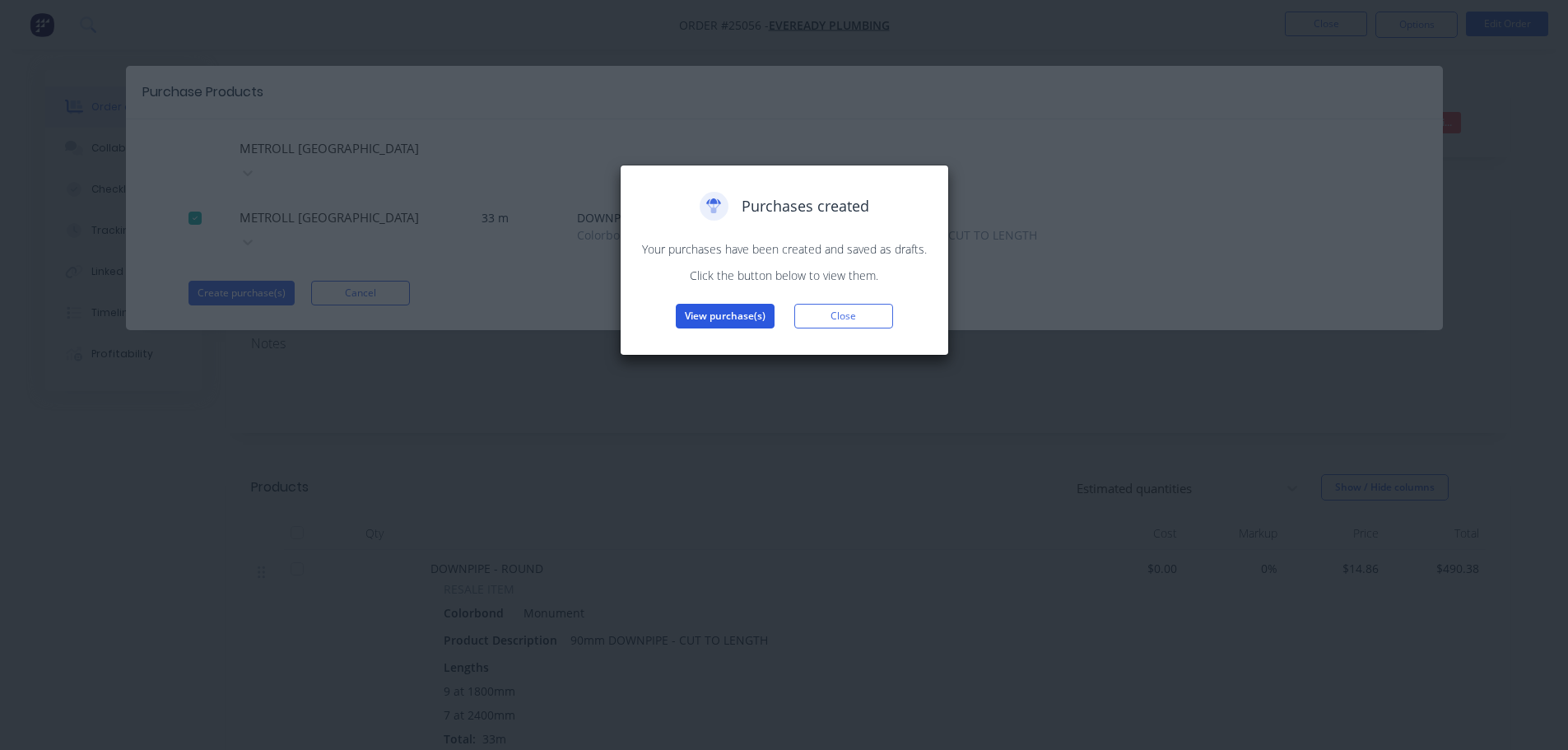
click at [729, 316] on button "View purchase(s)" at bounding box center [725, 316] width 99 height 24
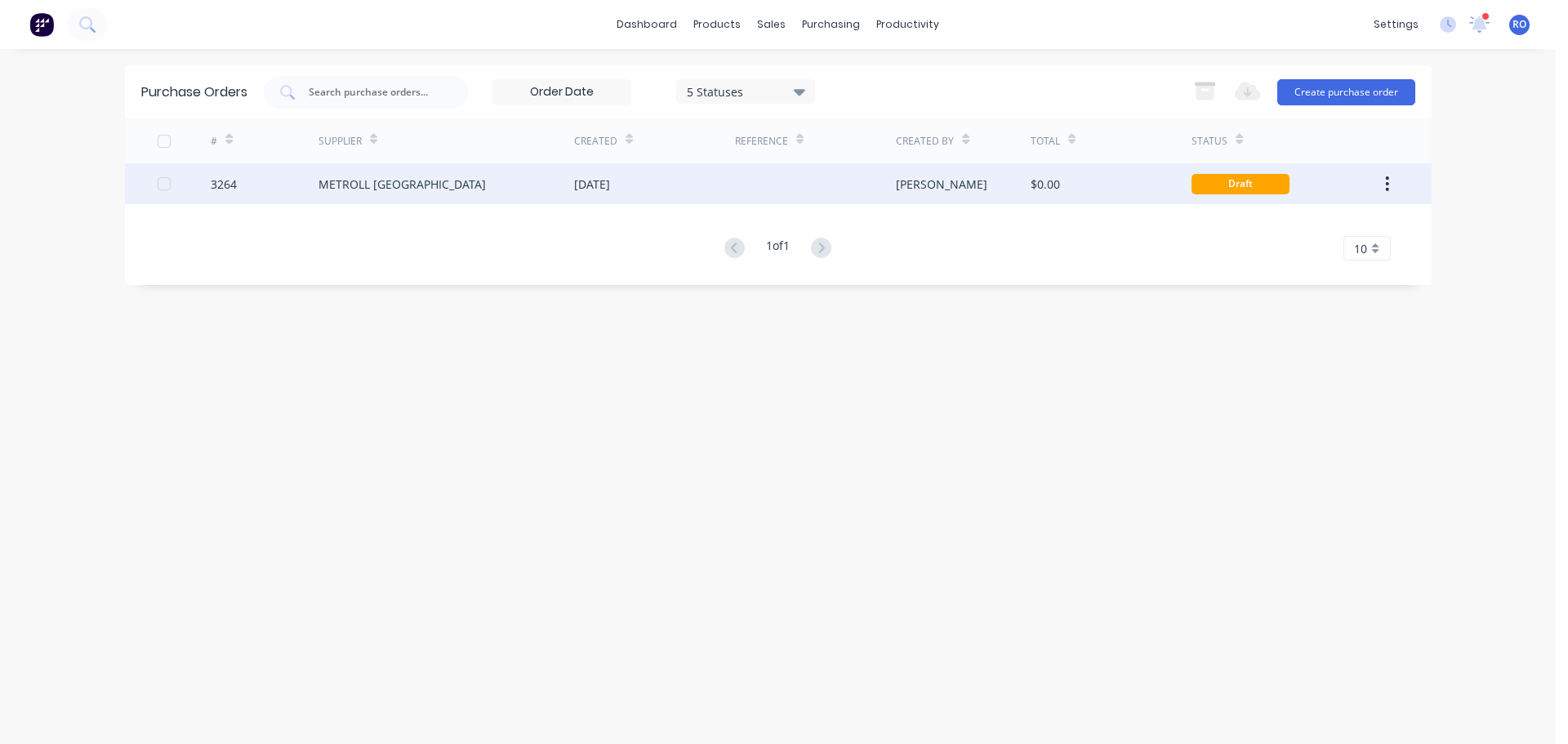
click at [1139, 181] on div "$0.00" at bounding box center [1111, 184] width 161 height 41
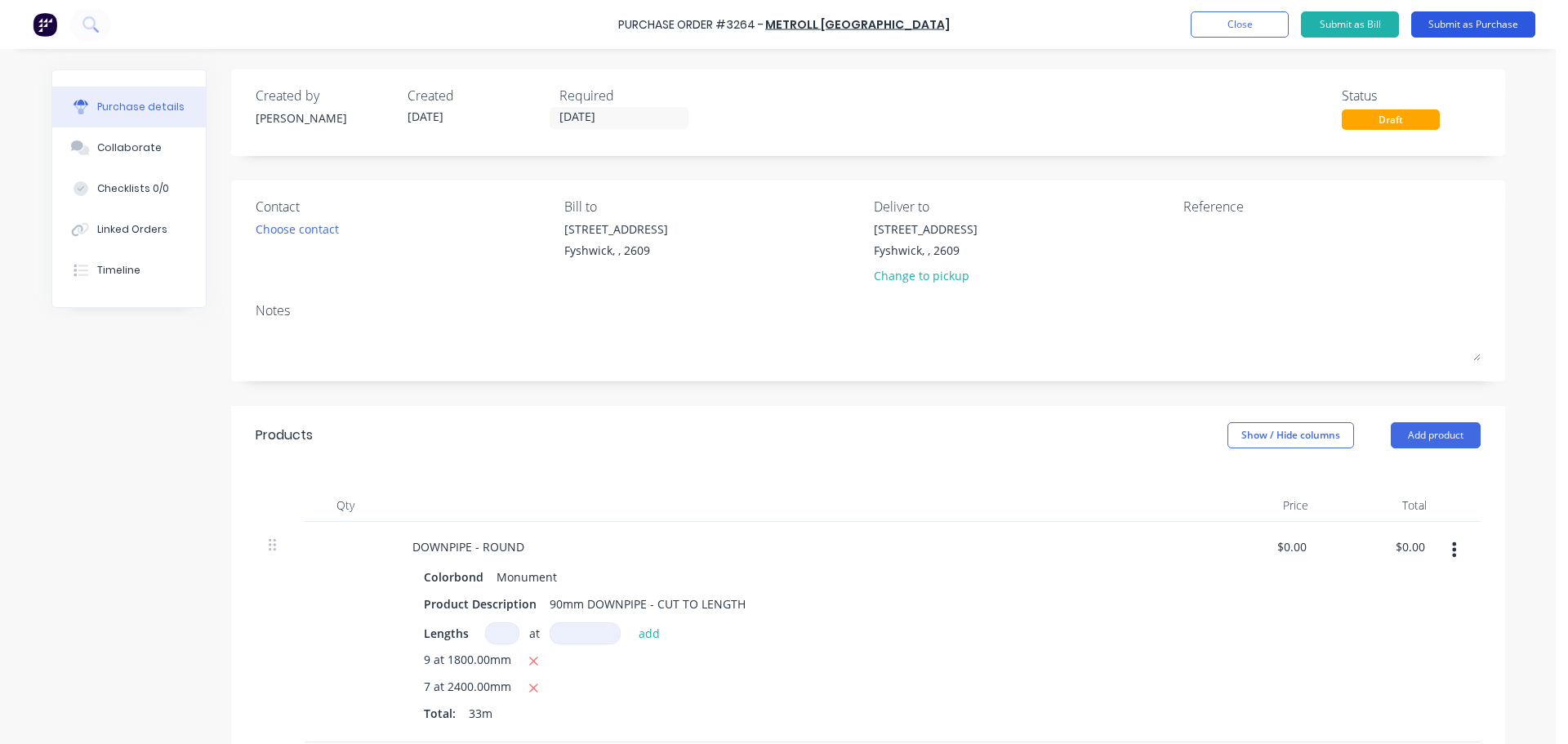
click at [1437, 19] on button "Submit as Purchase" at bounding box center [1473, 24] width 124 height 26
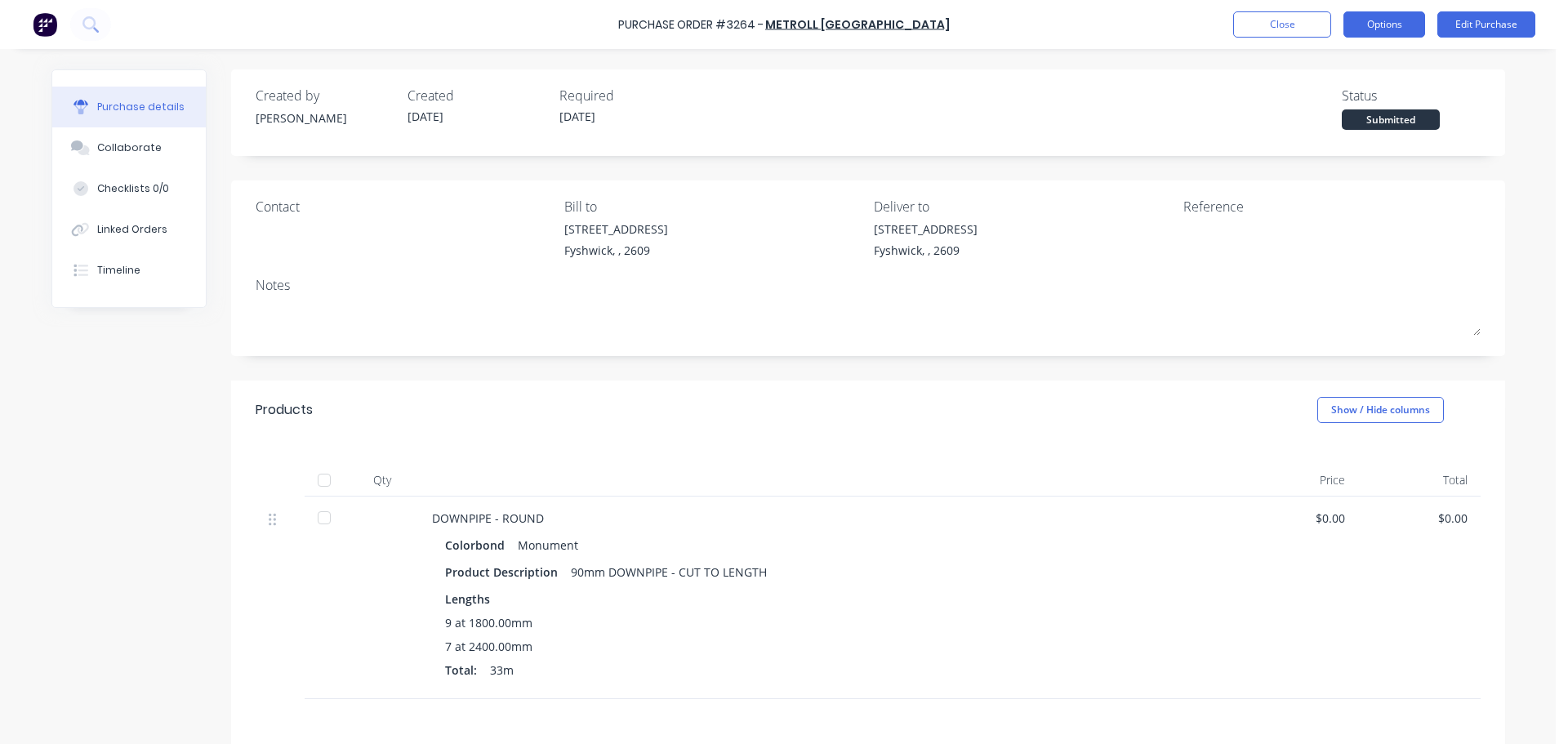
click at [1369, 16] on button "Options" at bounding box center [1384, 24] width 81 height 26
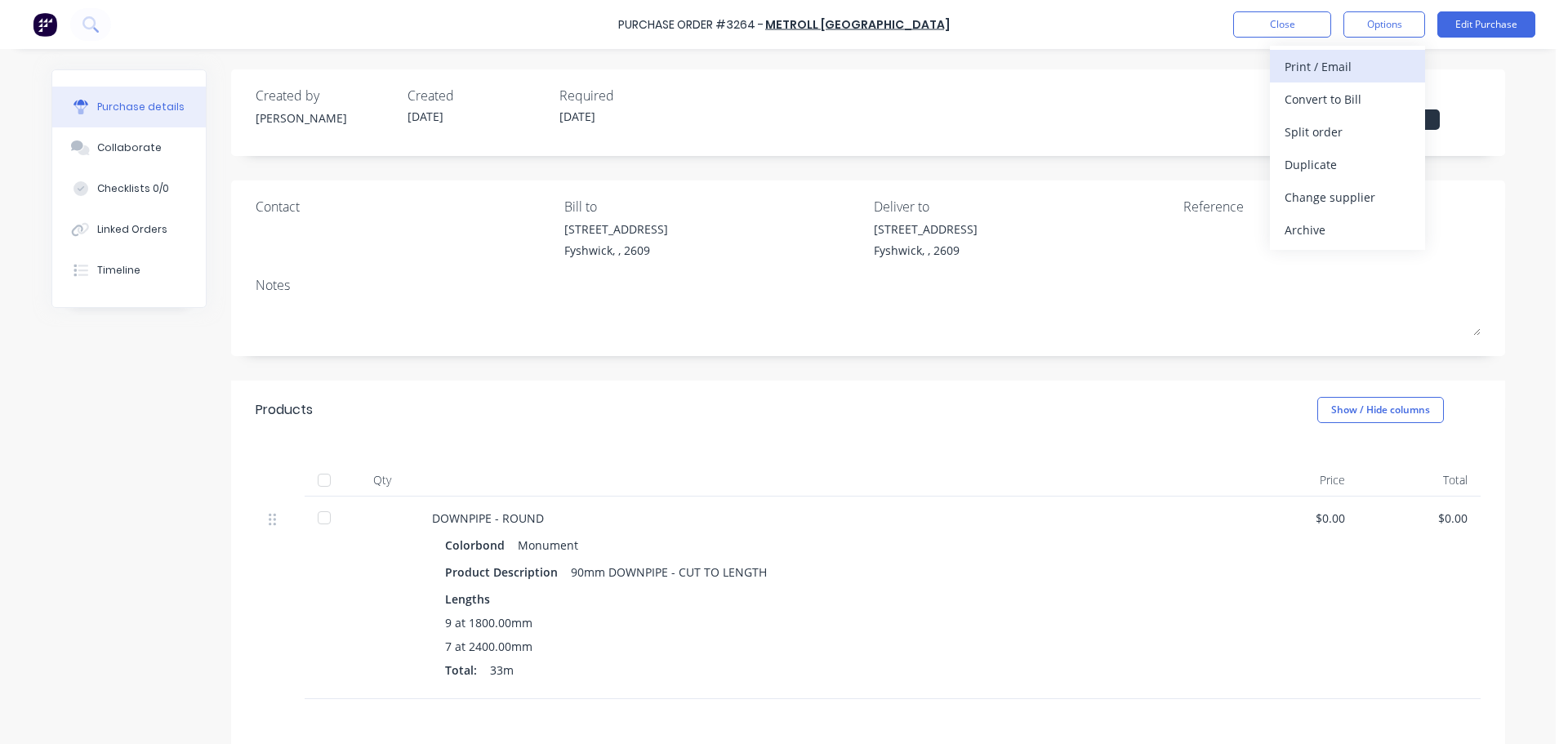
click at [1344, 72] on div "Print / Email" at bounding box center [1347, 66] width 126 height 23
click at [1310, 126] on div "Without pricing" at bounding box center [1347, 131] width 126 height 23
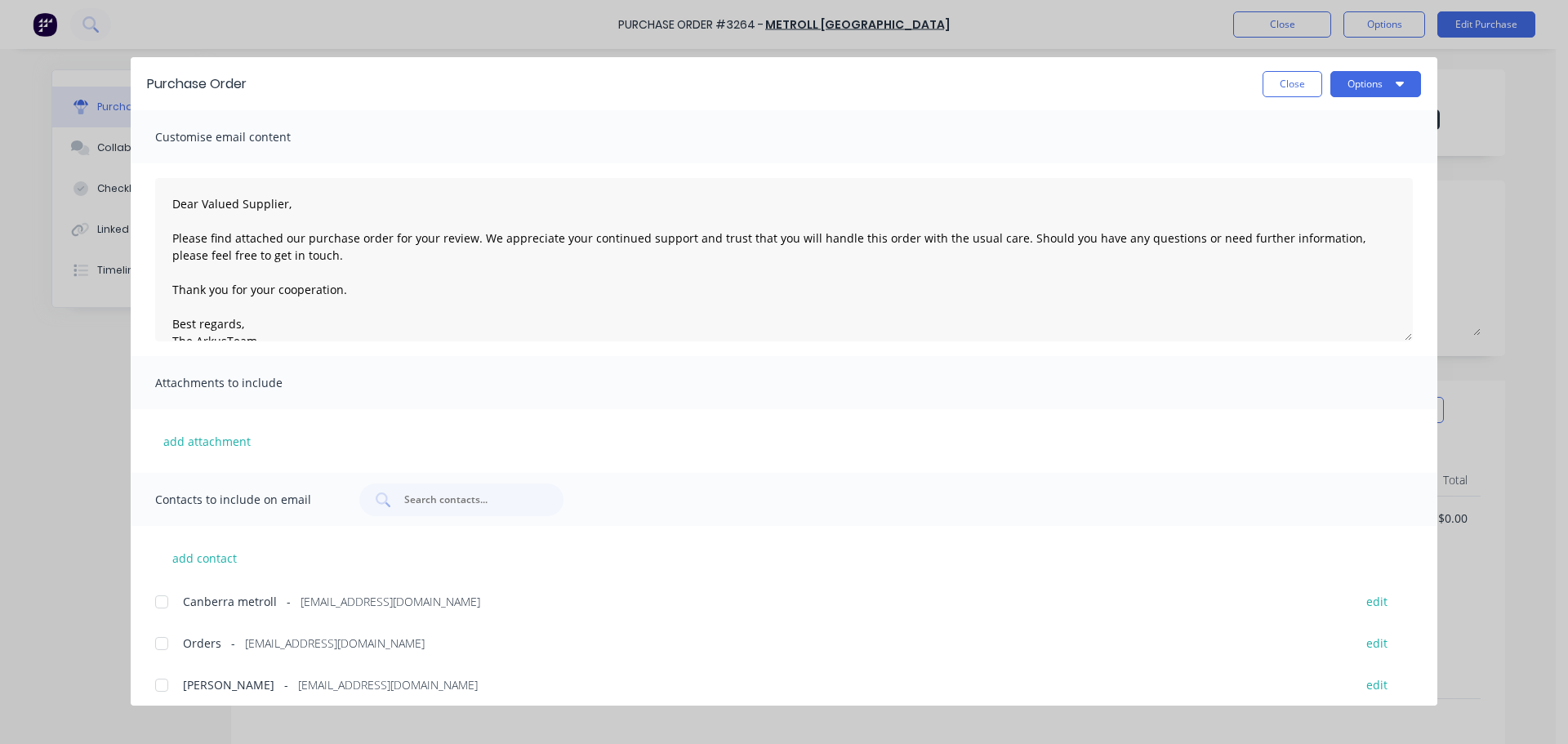
click at [165, 600] on div at bounding box center [161, 601] width 33 height 33
click at [1395, 92] on button "Options" at bounding box center [1375, 84] width 91 height 26
click at [1299, 191] on div "Email" at bounding box center [1344, 190] width 126 height 23
click at [1281, 78] on button "Close" at bounding box center [1292, 84] width 60 height 26
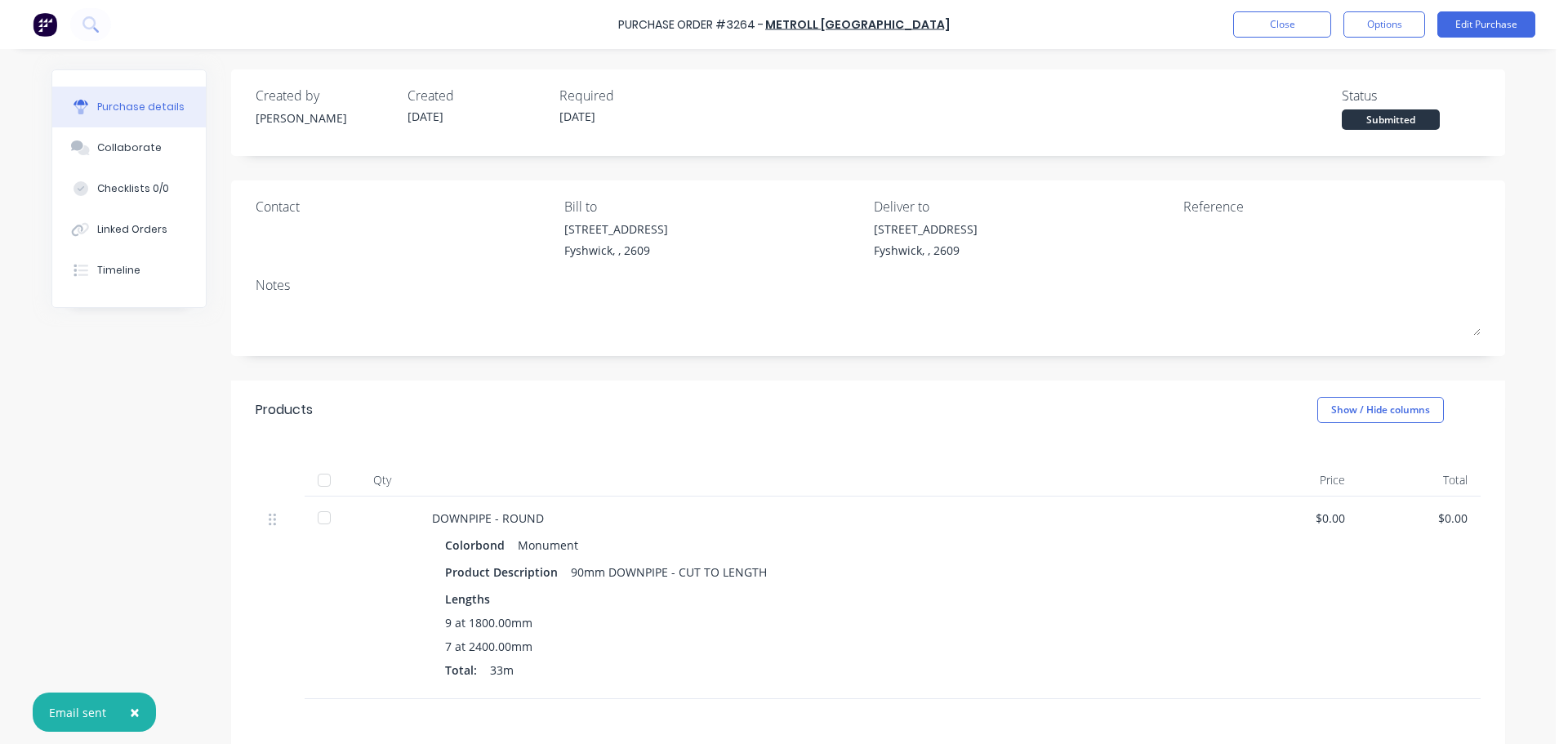
click at [1165, 29] on div "Purchase Order #3264 - METROLL CANBERRA Close Options Edit Purchase" at bounding box center [784, 24] width 1568 height 49
click at [1277, 29] on button "Close" at bounding box center [1282, 24] width 98 height 26
